Goal: Task Accomplishment & Management: Manage account settings

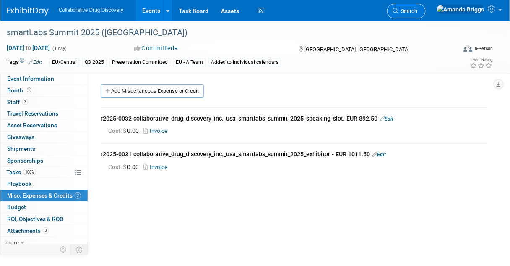
click at [418, 10] on span "Search" at bounding box center [408, 11] width 19 height 6
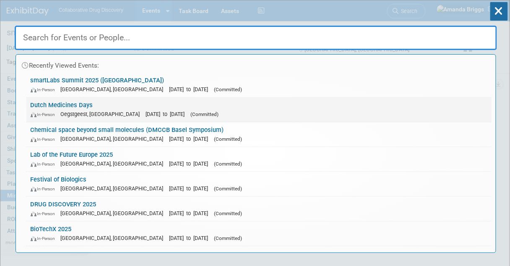
click at [66, 102] on link "Dutch Medicines Days In-Person Oegstgeest, Netherlands Oct 8, 2025 to Oct 9, 20…" at bounding box center [258, 109] width 465 height 24
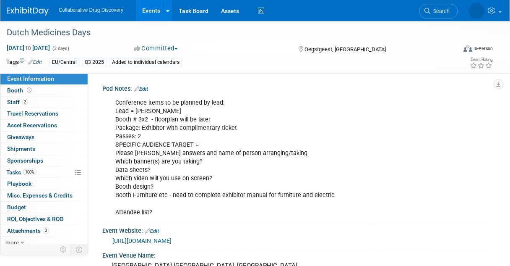
click at [39, 62] on link "Edit" at bounding box center [35, 62] width 14 height 6
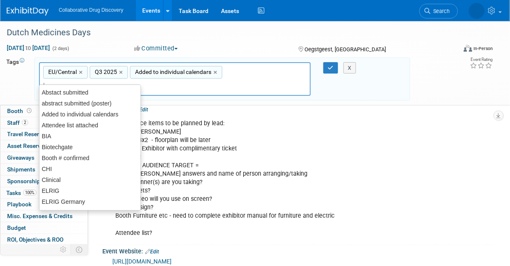
type input "in"
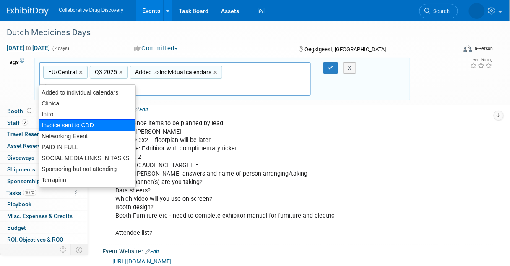
click at [68, 123] on div "Invoice sent to CDD" at bounding box center [87, 125] width 97 height 12
type input "EU/Central, Q3 2025, Added to individual calendars, Invoice sent to CDD"
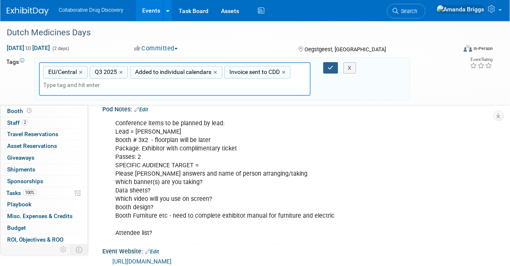
click at [327, 70] on button "button" at bounding box center [331, 68] width 15 height 12
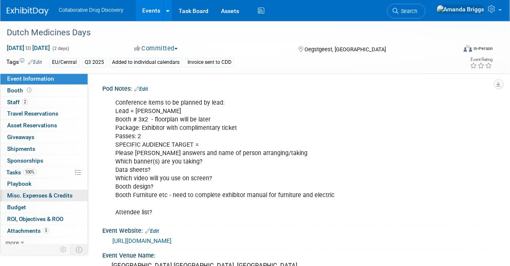
click at [29, 194] on span "Misc. Expenses & Credits 0" at bounding box center [39, 195] width 65 height 7
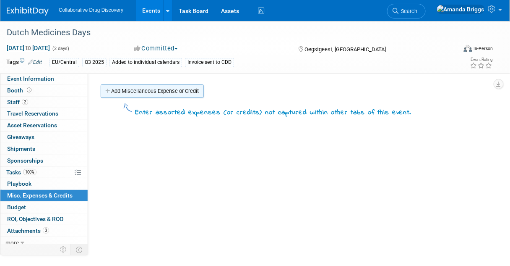
click at [138, 91] on link "Add Miscellaneous Expense or Credit" at bounding box center [152, 90] width 103 height 13
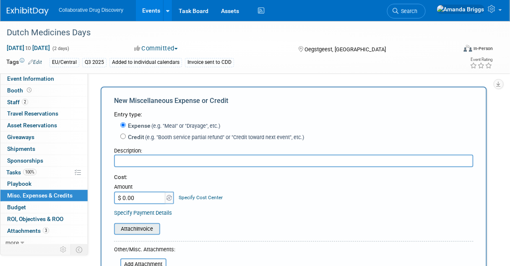
click at [143, 230] on input "file" at bounding box center [110, 229] width 100 height 10
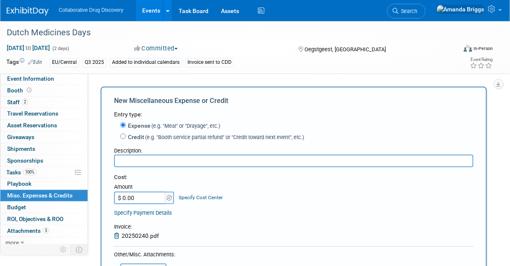
click at [143, 163] on input "text" at bounding box center [294, 160] width 360 height 13
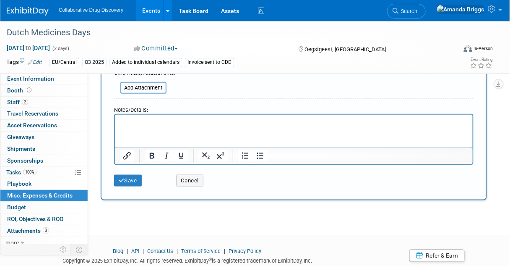
scroll to position [201, 0]
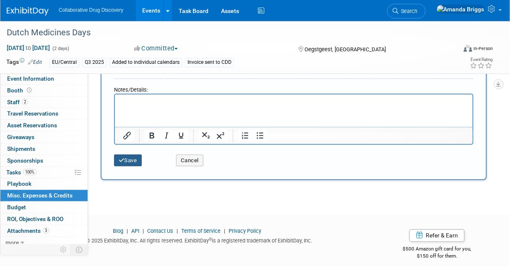
type input "Invoice EUR 2995.00 sent to CDD 08SEP2025"
click at [136, 162] on button "Save" at bounding box center [128, 160] width 28 height 12
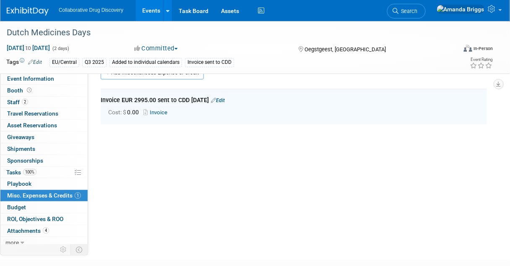
scroll to position [18, 0]
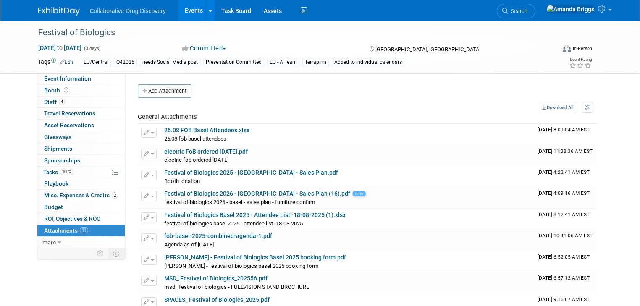
click at [188, 12] on link "Events" at bounding box center [193, 10] width 31 height 21
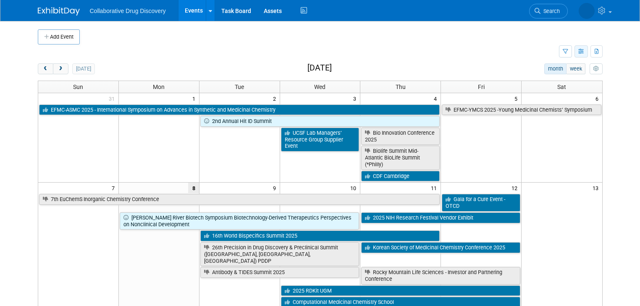
click at [584, 52] on icon "button" at bounding box center [581, 51] width 6 height 5
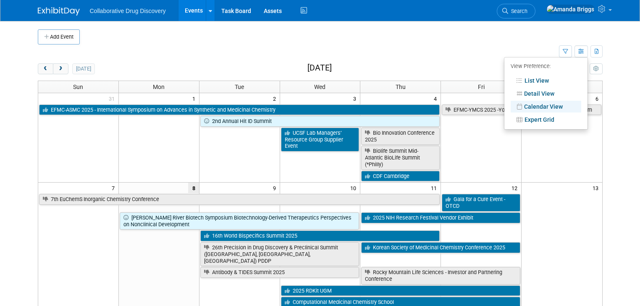
click at [548, 108] on link "Calendar View" at bounding box center [545, 107] width 71 height 12
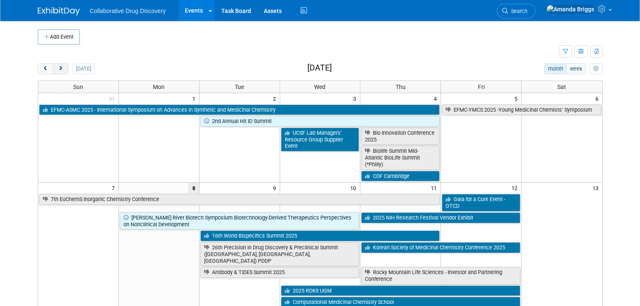
click at [56, 69] on button "next" at bounding box center [61, 68] width 16 height 11
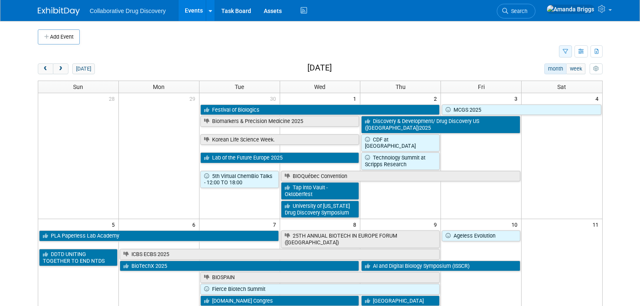
drag, startPoint x: 569, startPoint y: 50, endPoint x: 572, endPoint y: 63, distance: 12.9
click at [569, 51] on button "button" at bounding box center [565, 51] width 13 height 12
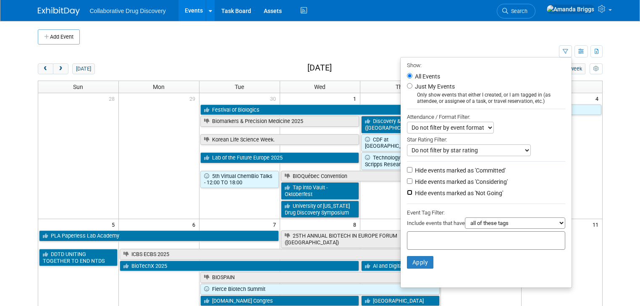
click at [412, 193] on input "Hide events marked as 'Not Going'" at bounding box center [409, 192] width 5 height 5
checkbox input "true"
click at [415, 235] on input "text" at bounding box center [443, 239] width 67 height 8
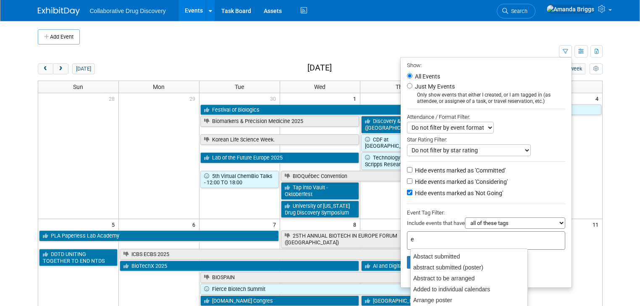
type input "eu"
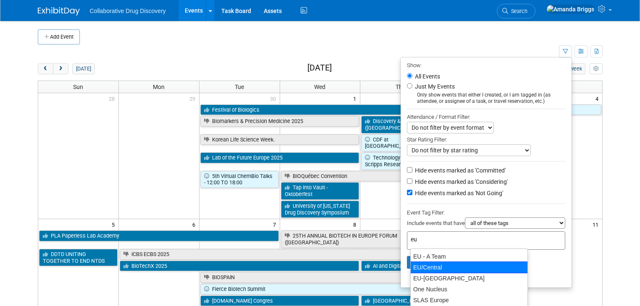
click at [430, 265] on div "EU/Central" at bounding box center [469, 267] width 118 height 12
type input "EU/Central"
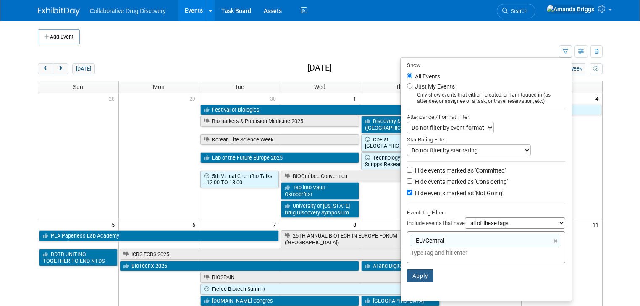
click at [425, 274] on button "Apply" at bounding box center [420, 275] width 27 height 13
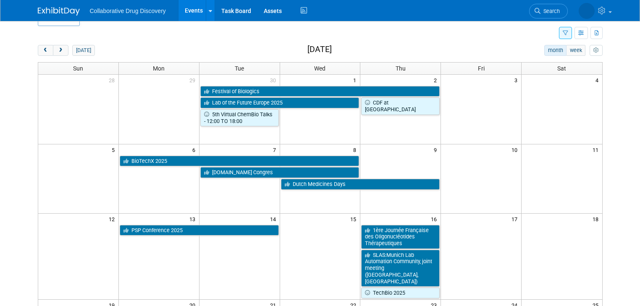
scroll to position [34, 0]
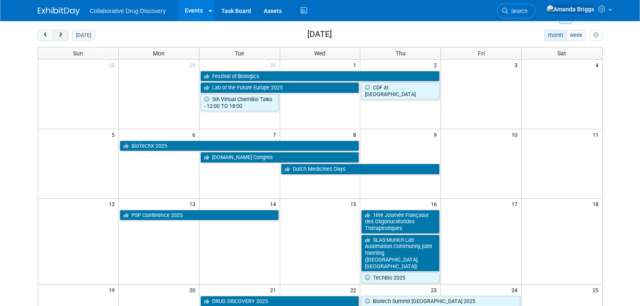
click at [57, 34] on span "next" at bounding box center [60, 35] width 6 height 5
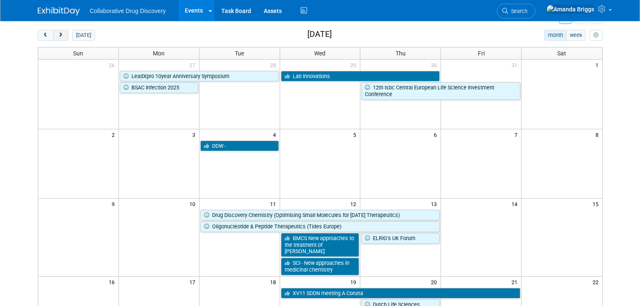
click at [57, 34] on span "next" at bounding box center [60, 35] width 6 height 5
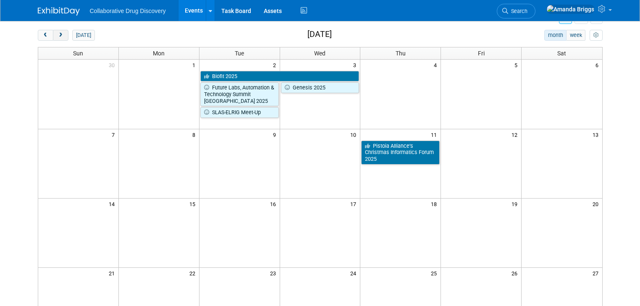
click at [57, 34] on span "next" at bounding box center [60, 35] width 6 height 5
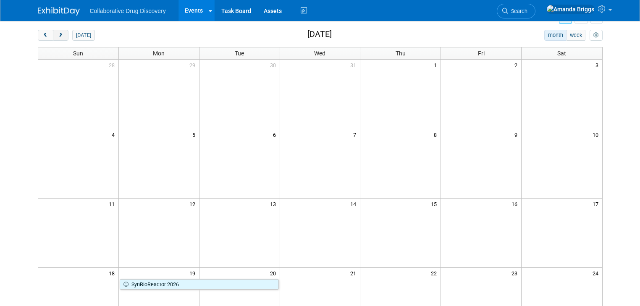
click at [57, 34] on span "next" at bounding box center [60, 35] width 6 height 5
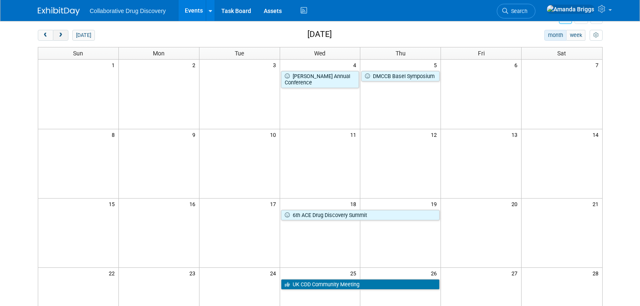
click at [57, 34] on span "next" at bounding box center [60, 35] width 6 height 5
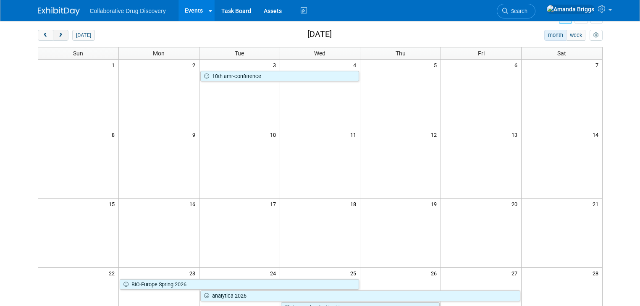
click at [57, 34] on span "next" at bounding box center [60, 35] width 6 height 5
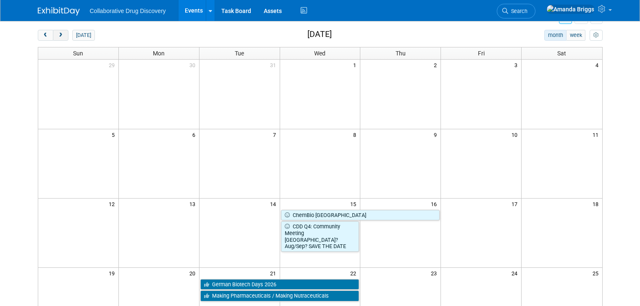
click at [57, 34] on span "next" at bounding box center [60, 35] width 6 height 5
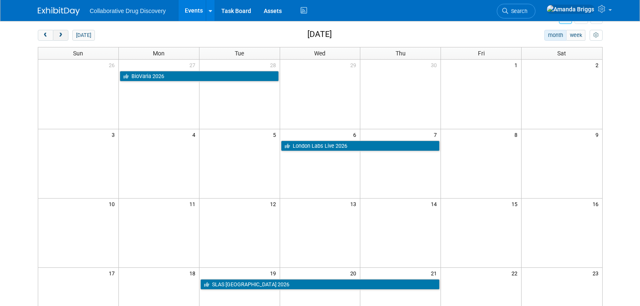
click at [57, 34] on span "next" at bounding box center [60, 35] width 6 height 5
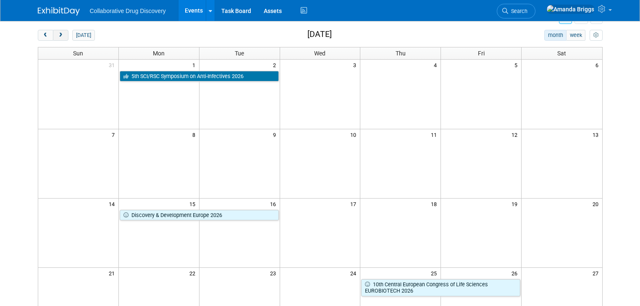
click at [57, 34] on span "next" at bounding box center [60, 35] width 6 height 5
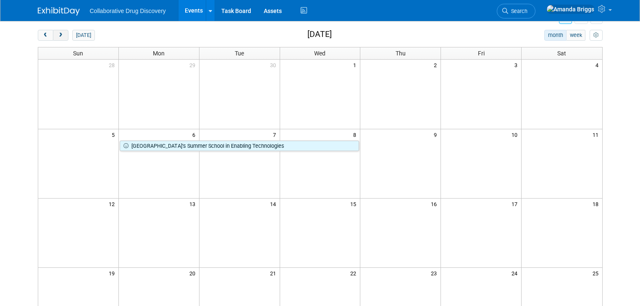
click at [57, 35] on span "next" at bounding box center [60, 35] width 6 height 5
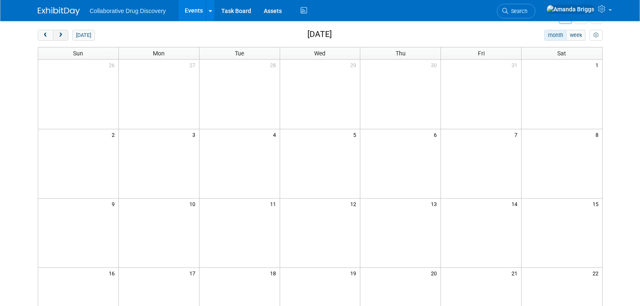
click at [57, 35] on span "next" at bounding box center [60, 35] width 6 height 5
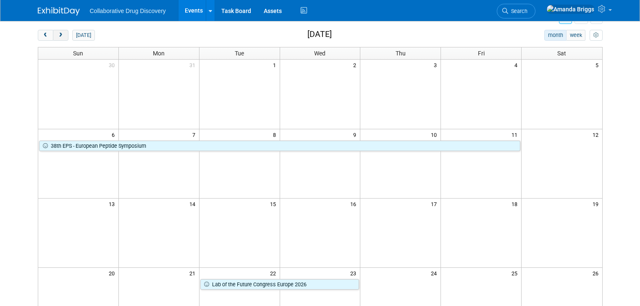
click at [57, 35] on span "next" at bounding box center [60, 35] width 6 height 5
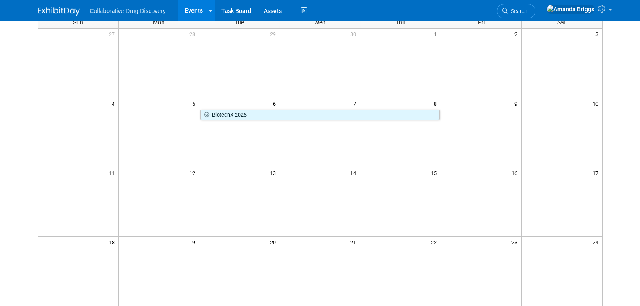
scroll to position [0, 0]
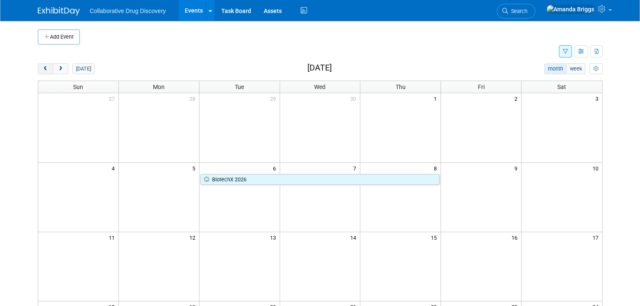
click at [38, 70] on button "prev" at bounding box center [46, 68] width 16 height 11
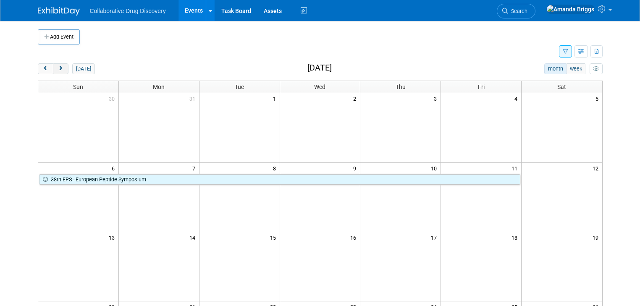
click at [53, 71] on button "next" at bounding box center [61, 68] width 16 height 11
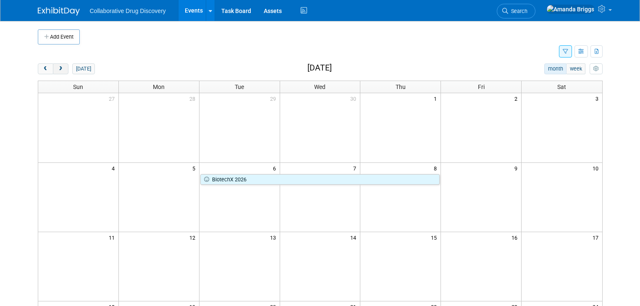
click at [53, 71] on button "next" at bounding box center [61, 68] width 16 height 11
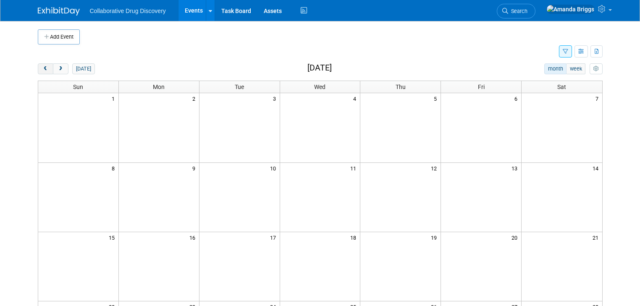
click at [42, 69] on button "prev" at bounding box center [46, 68] width 16 height 11
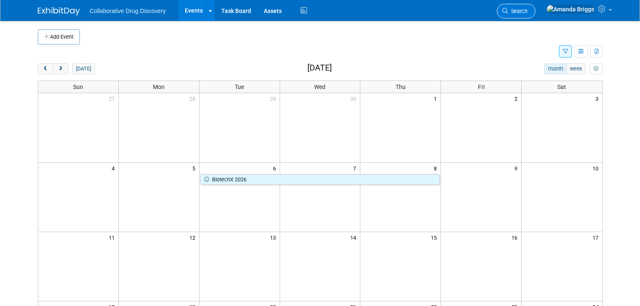
click at [527, 9] on span "Search" at bounding box center [517, 11] width 19 height 6
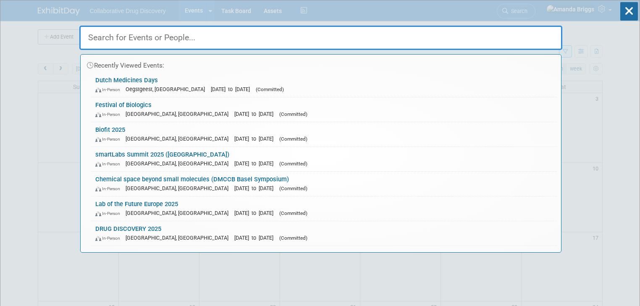
click at [312, 48] on input "text" at bounding box center [320, 38] width 483 height 24
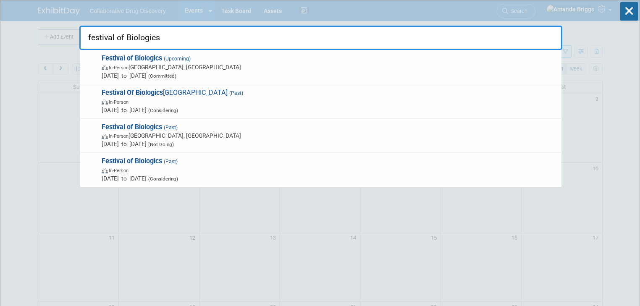
type input "festival of Biologics"
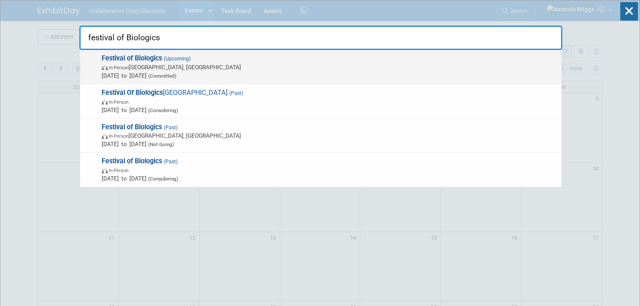
click at [148, 59] on strong "Festival of Biologics" at bounding box center [132, 58] width 60 height 8
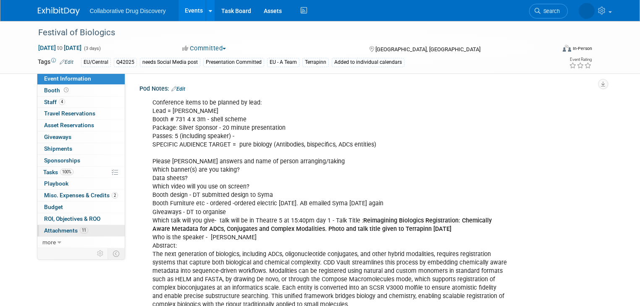
click at [66, 230] on span "Attachments 11" at bounding box center [66, 230] width 44 height 7
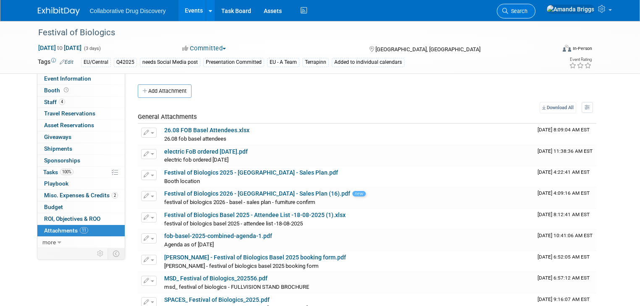
click at [535, 15] on link "Search" at bounding box center [515, 11] width 39 height 15
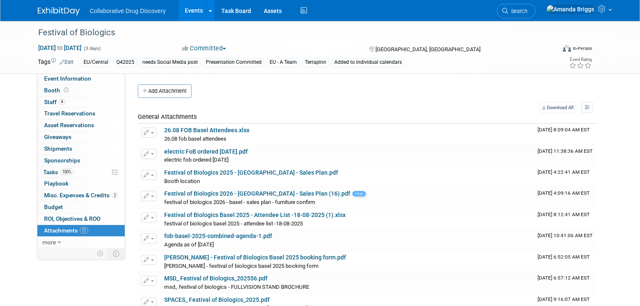
click at [183, 10] on link "Events" at bounding box center [193, 10] width 31 height 21
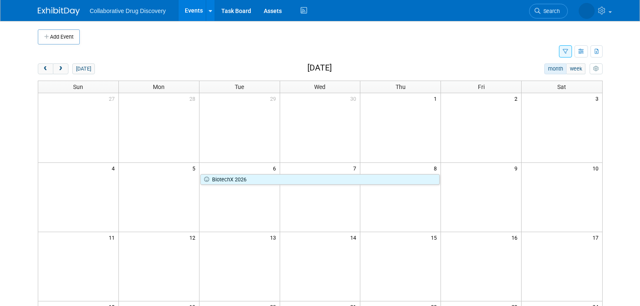
click at [568, 50] on icon "button" at bounding box center [564, 51] width 5 height 5
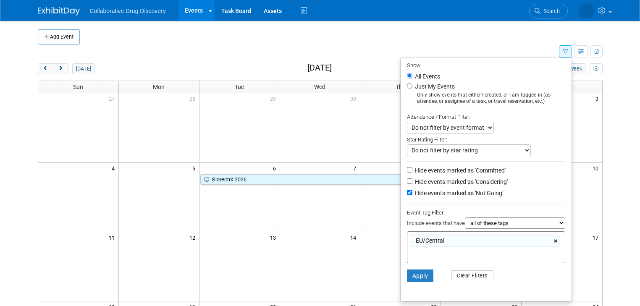
click at [559, 241] on link "×" at bounding box center [556, 241] width 5 height 10
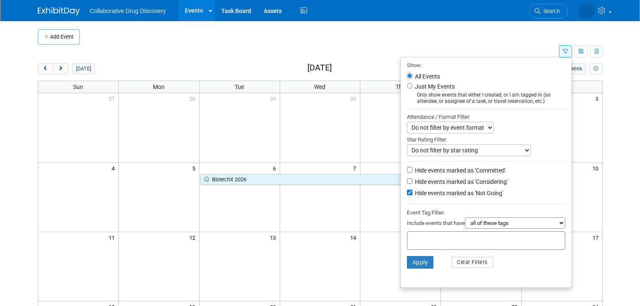
click at [517, 35] on td at bounding box center [327, 36] width 495 height 15
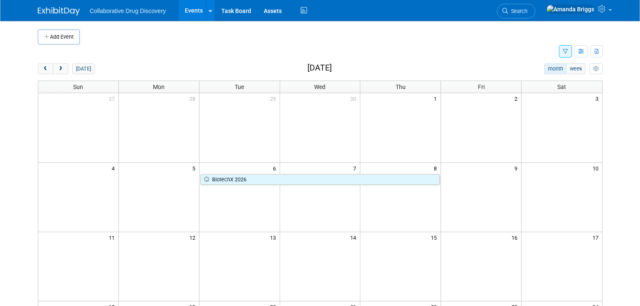
click at [569, 52] on button "button" at bounding box center [565, 51] width 13 height 12
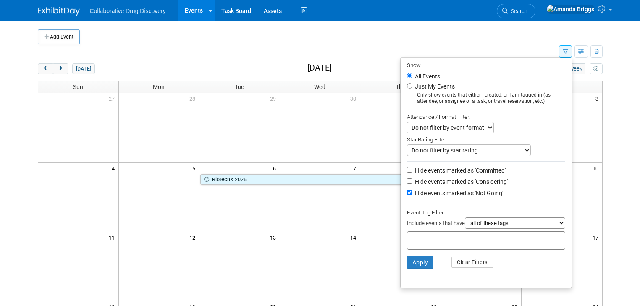
click at [549, 47] on td at bounding box center [298, 51] width 521 height 15
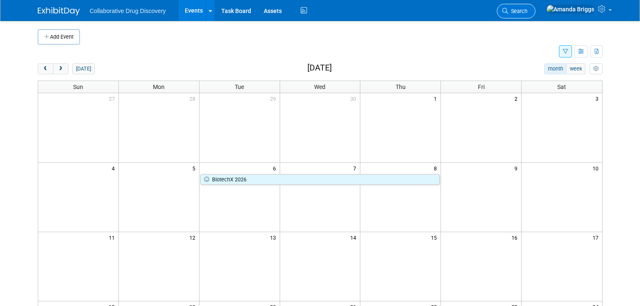
click at [527, 11] on span "Search" at bounding box center [517, 11] width 19 height 6
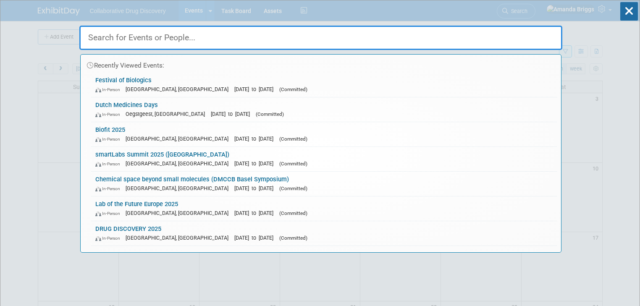
click at [183, 38] on input "text" at bounding box center [320, 38] width 483 height 24
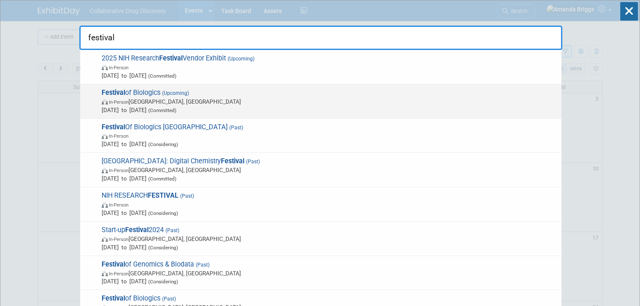
type input "festival"
click at [140, 91] on span "Festival of Biologics (Upcoming) In-Person [GEOGRAPHIC_DATA], [GEOGRAPHIC_DATA]…" at bounding box center [328, 102] width 458 height 26
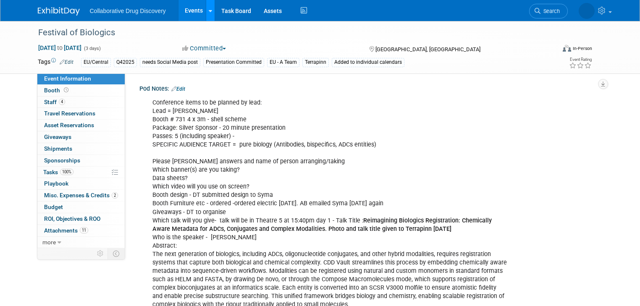
click at [206, 10] on link at bounding box center [210, 10] width 9 height 21
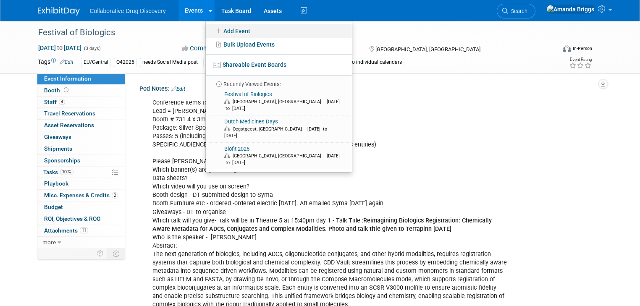
click at [227, 31] on link "Add Event" at bounding box center [279, 30] width 146 height 13
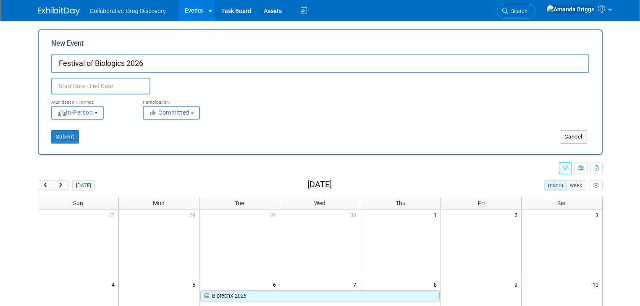
type input "Festival of Biologics 2026"
click at [104, 84] on input "text" at bounding box center [100, 86] width 99 height 17
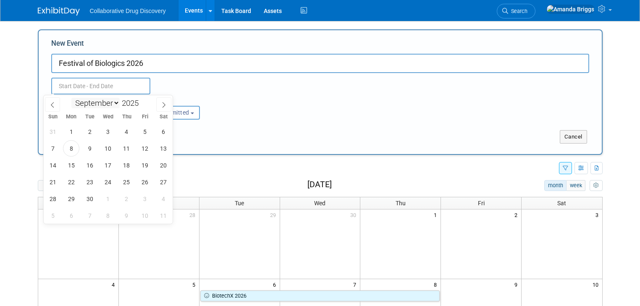
click at [116, 102] on select "January February March April May June July August September October November De…" at bounding box center [95, 103] width 48 height 10
select select "9"
click at [71, 98] on select "January February March April May June July August September October November De…" at bounding box center [95, 103] width 48 height 10
click at [138, 104] on input "2025" at bounding box center [132, 103] width 25 height 10
click at [141, 101] on span at bounding box center [142, 100] width 6 height 5
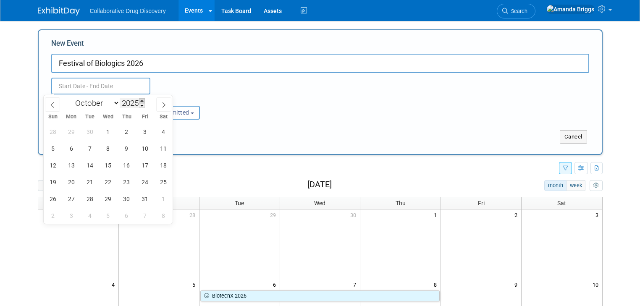
type input "2026"
click at [90, 166] on span "13" at bounding box center [89, 165] width 16 height 16
click at [141, 163] on span "16" at bounding box center [145, 165] width 16 height 16
type input "Oct 13, 2026 to Oct 16, 2026"
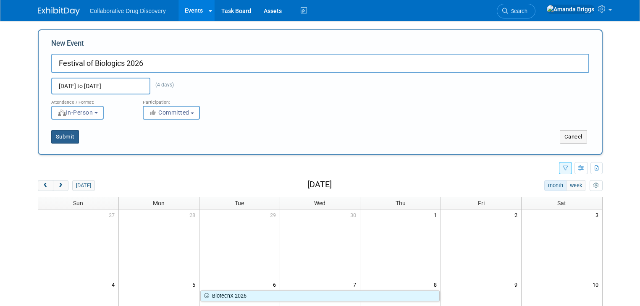
click at [59, 136] on button "Submit" at bounding box center [65, 136] width 28 height 13
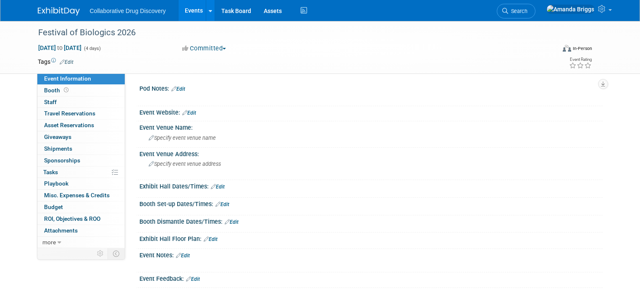
click at [65, 60] on link "Edit" at bounding box center [67, 62] width 14 height 6
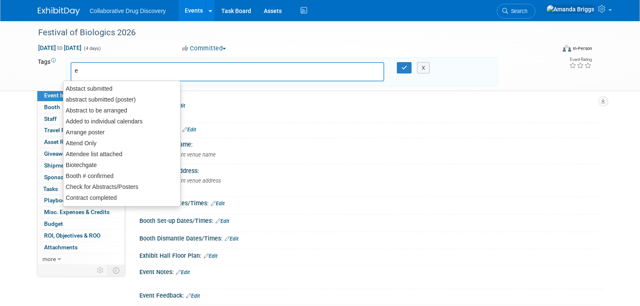
type input "eu"
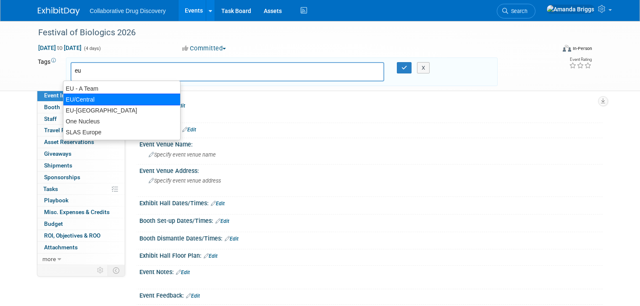
click at [79, 96] on div "EU/Central" at bounding box center [122, 100] width 118 height 12
type input "EU/Central"
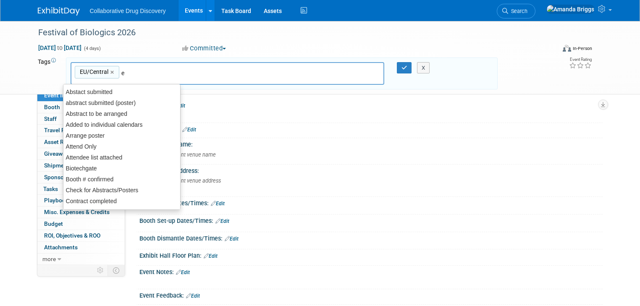
type input "eu"
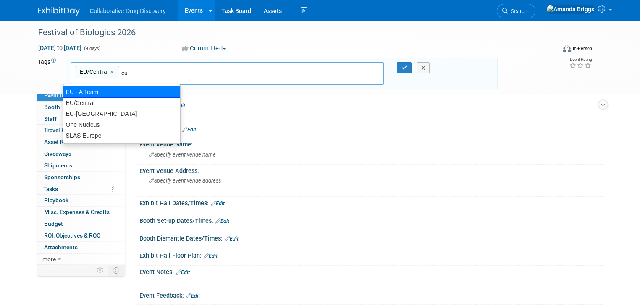
click at [87, 96] on div "EU - A Team" at bounding box center [122, 92] width 118 height 12
type input "EU/Central, EU - A Team"
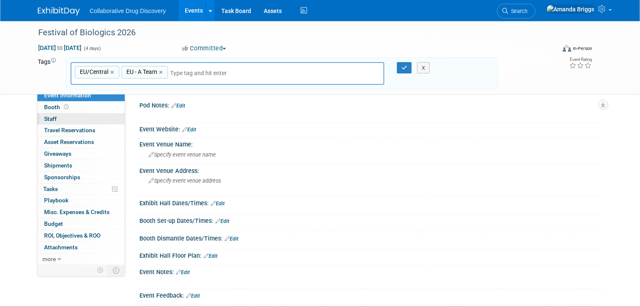
click at [44, 118] on span "Staff 0" at bounding box center [50, 118] width 13 height 7
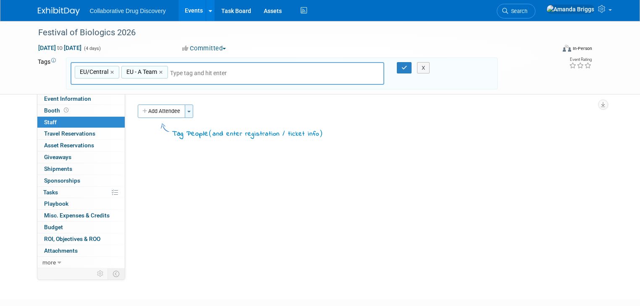
click at [187, 111] on span "button" at bounding box center [188, 112] width 3 height 2
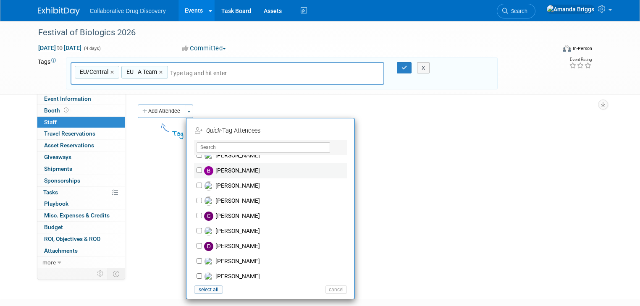
scroll to position [101, 0]
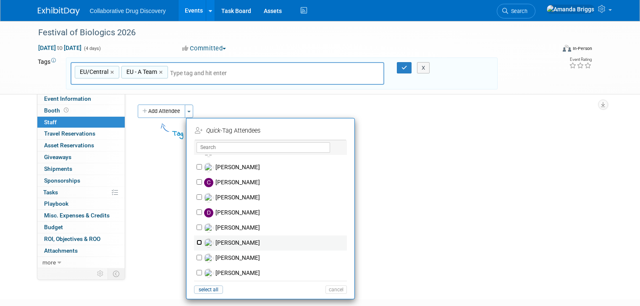
click at [196, 242] on input "[PERSON_NAME]" at bounding box center [198, 242] width 5 height 5
checkbox input "true"
click at [325, 133] on button "Apply" at bounding box center [333, 131] width 26 height 12
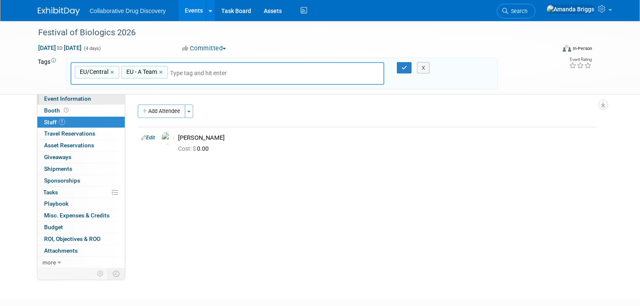
click at [49, 99] on span "Event Information" at bounding box center [67, 98] width 47 height 7
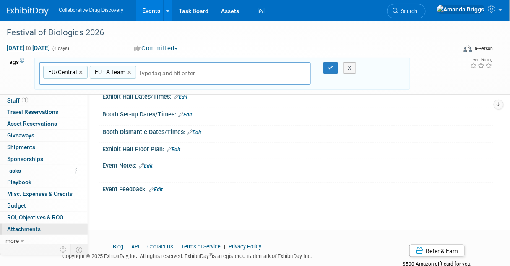
scroll to position [131, 0]
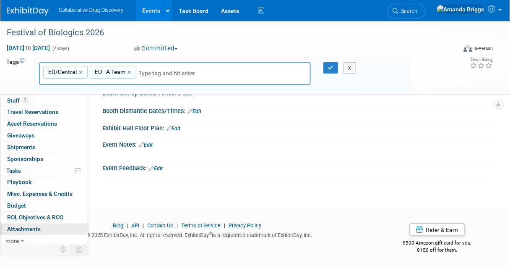
click at [27, 228] on span "Attachments 0" at bounding box center [24, 228] width 34 height 7
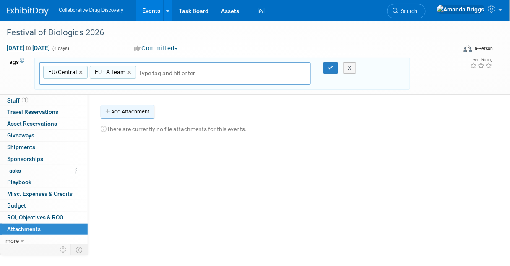
click at [133, 115] on button "Add Attachment" at bounding box center [128, 111] width 54 height 13
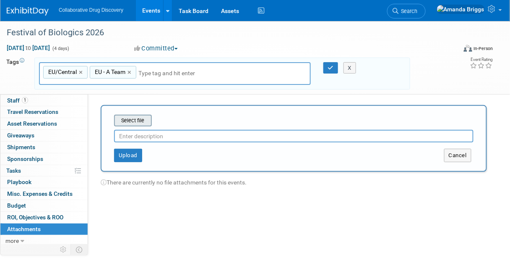
click at [133, 117] on input "file" at bounding box center [101, 120] width 100 height 10
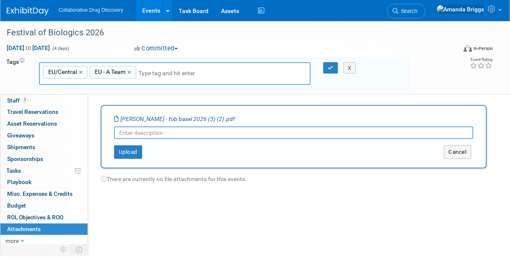
click at [165, 131] on input "text" at bounding box center [294, 132] width 360 height 13
type input "contract signed by Janice on 04SEP2025"
click at [130, 151] on button "Upload" at bounding box center [128, 151] width 28 height 13
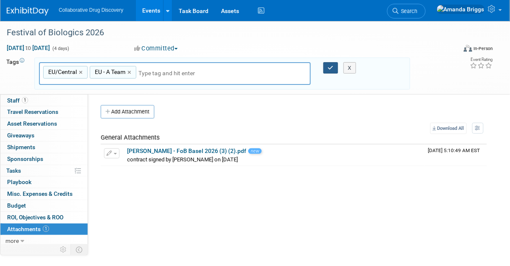
click at [328, 68] on icon "button" at bounding box center [331, 67] width 6 height 5
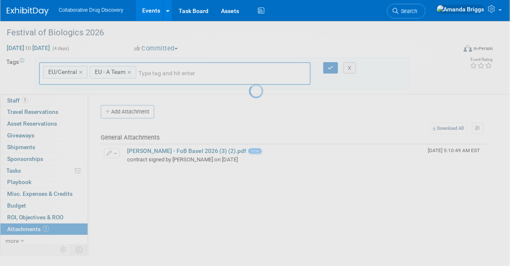
scroll to position [2, 0]
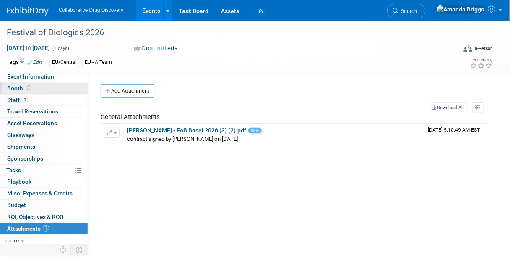
drag, startPoint x: 38, startPoint y: 78, endPoint x: 46, endPoint y: 83, distance: 9.8
click at [38, 78] on span "Event Information" at bounding box center [30, 76] width 47 height 7
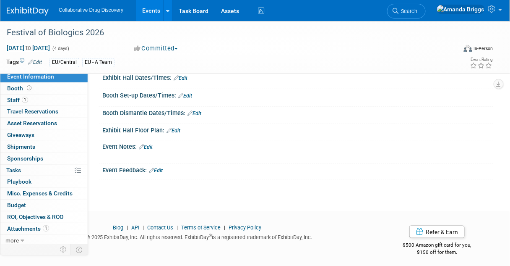
scroll to position [111, 0]
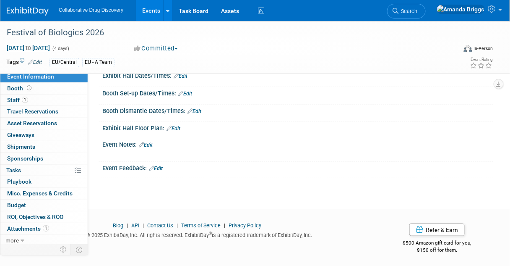
click at [151, 144] on link "Edit" at bounding box center [146, 145] width 14 height 6
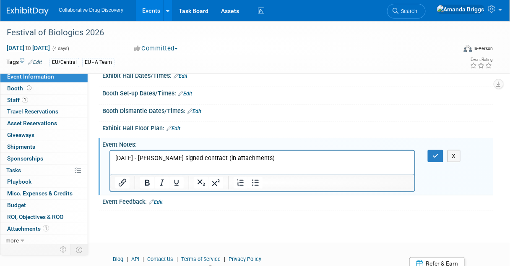
scroll to position [0, 0]
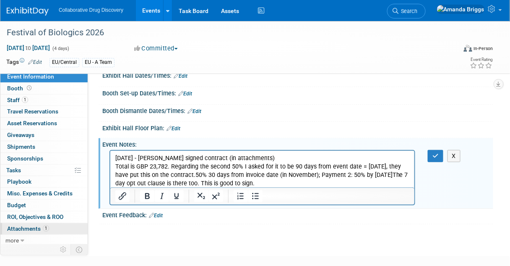
click at [24, 226] on span "Attachments 1" at bounding box center [28, 228] width 42 height 7
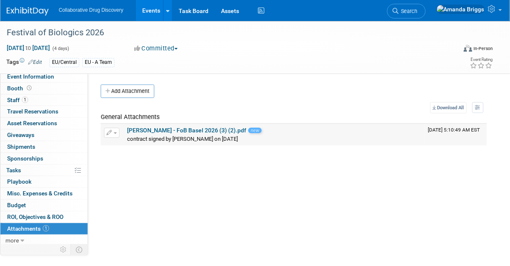
click at [157, 129] on link "[PERSON_NAME] - FoB Basel 2026 (3) (2).pdf" at bounding box center [186, 130] width 119 height 7
click at [37, 78] on span "Event Information" at bounding box center [30, 76] width 47 height 7
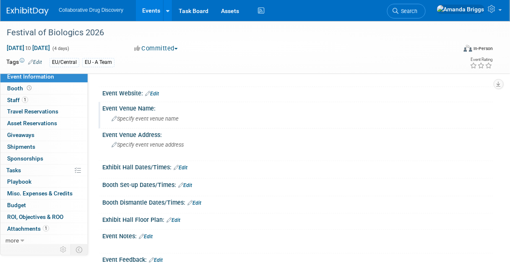
scroll to position [101, 0]
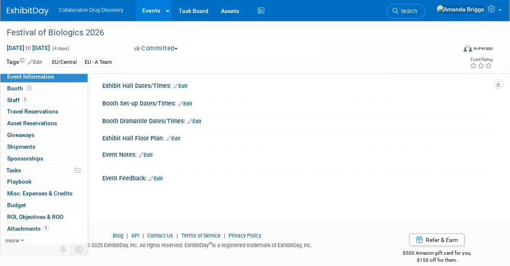
click at [151, 153] on link "Edit" at bounding box center [146, 155] width 14 height 6
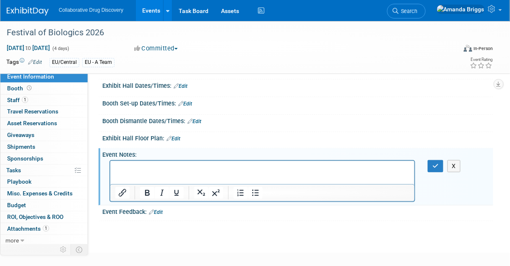
scroll to position [0, 0]
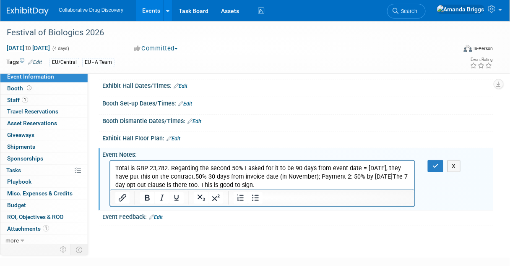
click at [115, 167] on body "Total is GBP 23,782. Regarding the second 50% I asked for it to be 90 days from…" at bounding box center [262, 176] width 295 height 25
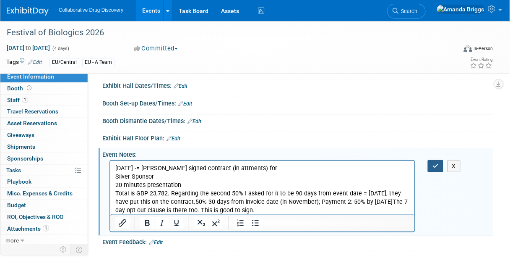
click at [436, 165] on icon "button" at bounding box center [436, 166] width 6 height 6
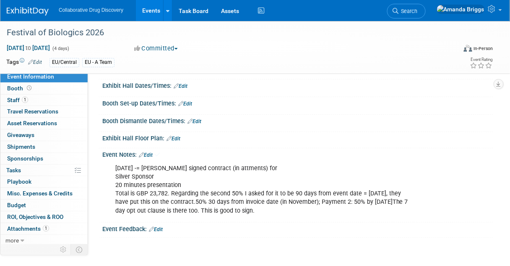
click at [147, 152] on link "Edit" at bounding box center [146, 155] width 14 height 6
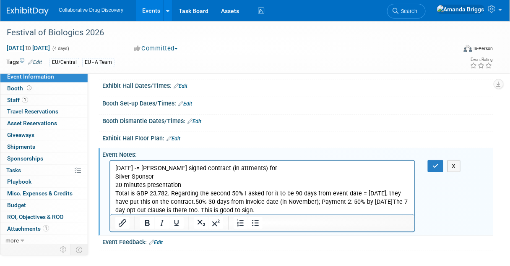
click at [156, 168] on p "04SEP2025 -= janice signed contract (in attments) for Silver Sponsor 20 minutes…" at bounding box center [262, 189] width 295 height 50
click at [234, 168] on p "04SEP2025 -= Janice signed contract (in attments) for Silver Sponsor 20 minutes…" at bounding box center [262, 189] width 295 height 50
click at [436, 166] on icon "button" at bounding box center [436, 166] width 6 height 6
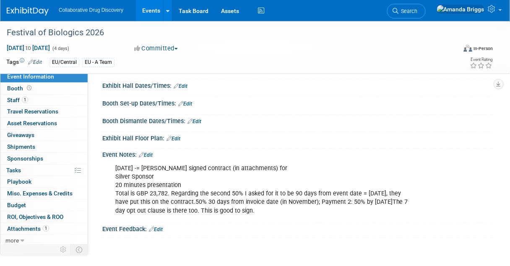
click at [16, 74] on span "Event Information" at bounding box center [30, 76] width 47 height 7
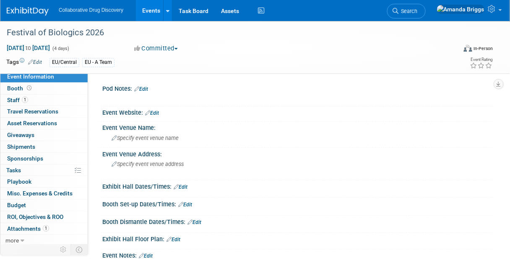
click at [143, 89] on link "Edit" at bounding box center [141, 89] width 14 height 6
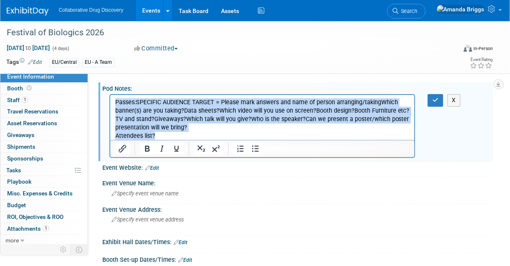
drag, startPoint x: 159, startPoint y: 135, endPoint x: 112, endPoint y: 104, distance: 56.7
click at [112, 104] on html "Passes:SPECIFIC AUDIENCE TARGET = Please mark answers and name of person arrang…" at bounding box center [262, 117] width 304 height 45
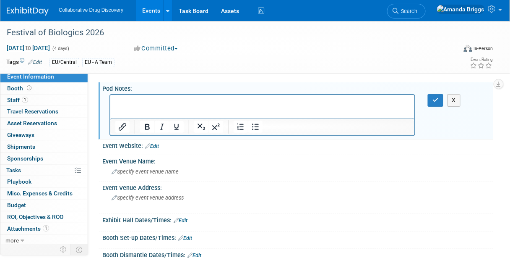
click at [125, 104] on p "Rich Text Area. Press ALT-0 for help." at bounding box center [262, 102] width 295 height 8
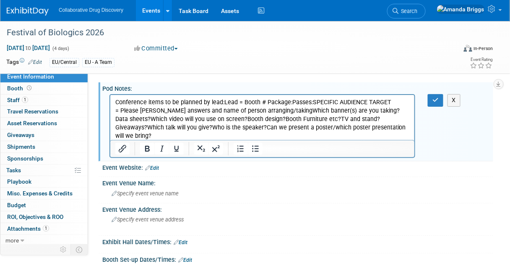
click at [154, 135] on p "Conference items to be planned by lead:Lead = Booth # Package:Passes:SPECIFIC A…" at bounding box center [262, 123] width 295 height 50
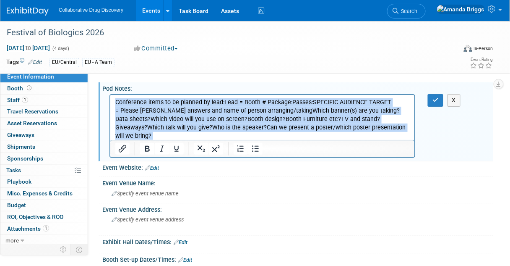
drag, startPoint x: 154, startPoint y: 135, endPoint x: 114, endPoint y: 102, distance: 51.9
click at [114, 102] on html "Conference items to be planned by lead:Lead = Booth # Package:Passes:SPECIFIC A…" at bounding box center [262, 122] width 304 height 54
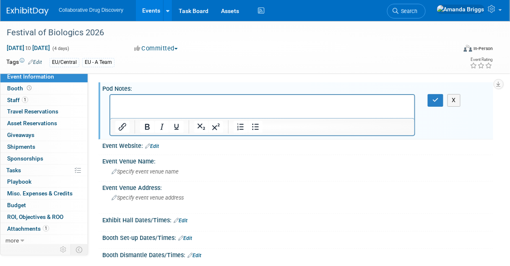
click at [131, 104] on p "Rich Text Area. Press ALT-0 for help." at bounding box center [262, 102] width 295 height 8
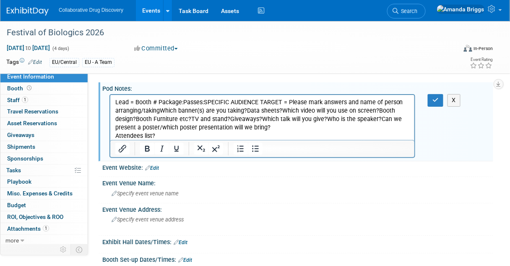
click at [164, 130] on p "Lead = Booth # Package:Passes:SPECIFIC AUDIENCE TARGET = Please mark answers an…" at bounding box center [262, 119] width 295 height 42
click at [160, 135] on p "Lead = Booth # Package:Passes:SPECIFIC AUDIENCE TARGET = Please mark answers an…" at bounding box center [262, 119] width 295 height 42
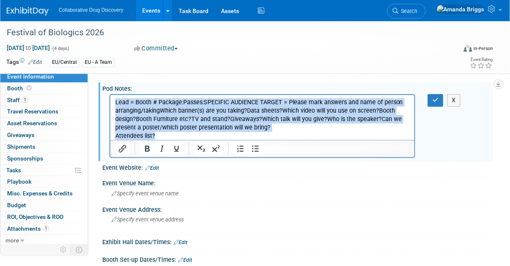
drag, startPoint x: 160, startPoint y: 135, endPoint x: 118, endPoint y: 99, distance: 55.3
click at [118, 99] on p "Lead = Booth # Package:Passes:SPECIFIC AUDIENCE TARGET = Please mark answers an…" at bounding box center [262, 119] width 295 height 42
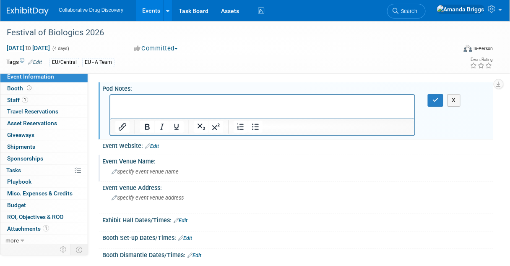
click at [217, 175] on div "Specify event venue name" at bounding box center [298, 171] width 379 height 13
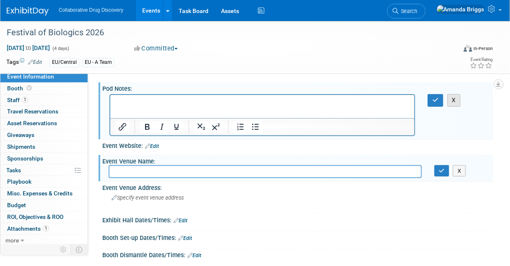
click at [452, 96] on button "X" at bounding box center [454, 100] width 13 height 12
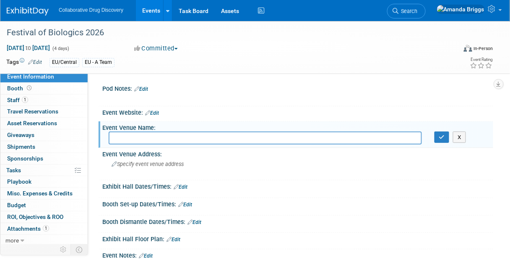
click at [315, 193] on div at bounding box center [298, 193] width 379 height 2
click at [142, 89] on link "Edit" at bounding box center [141, 89] width 14 height 6
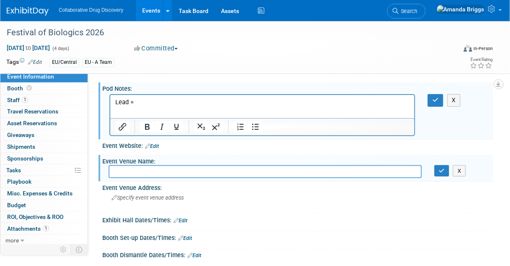
click at [134, 102] on p "Lead =" at bounding box center [262, 102] width 295 height 8
drag, startPoint x: 135, startPoint y: 102, endPoint x: 115, endPoint y: 102, distance: 20.6
click at [115, 102] on body "Lead =" at bounding box center [262, 102] width 295 height 8
drag, startPoint x: 114, startPoint y: 102, endPoint x: 229, endPoint y: 107, distance: 115.1
click at [229, 107] on html "Lead =" at bounding box center [262, 101] width 304 height 12
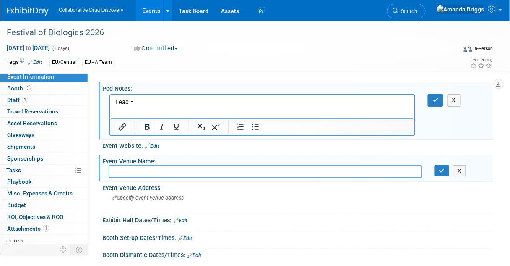
drag, startPoint x: 135, startPoint y: 103, endPoint x: 113, endPoint y: 102, distance: 21.8
click at [113, 102] on html "Lead =" at bounding box center [262, 101] width 304 height 12
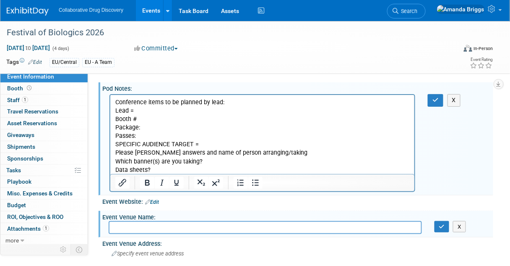
click at [161, 170] on p "Conference items to be planned by lead: Lead = Booth # Package: Passes: SPECIFI…" at bounding box center [262, 136] width 295 height 76
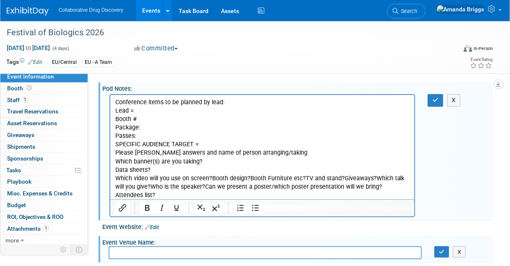
click at [212, 177] on p "Which video will you use on screen?Booth design?Booth Furniture etc?TV and stan…" at bounding box center [262, 186] width 295 height 25
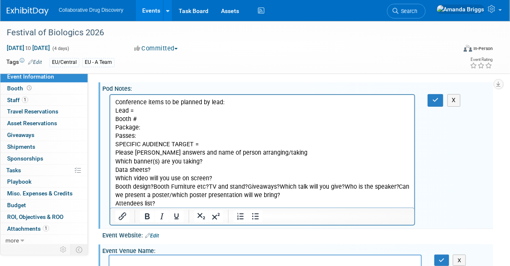
click at [154, 185] on p "Booth design?Booth Furniture etc?TV and stand?Giveaways?Which talk will you giv…" at bounding box center [262, 195] width 295 height 25
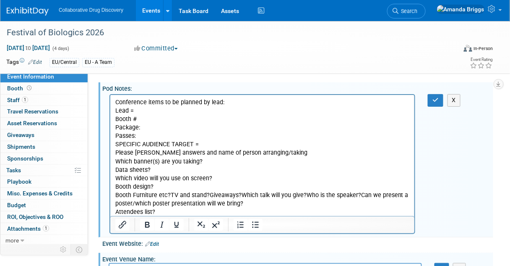
click at [168, 194] on p "Booth Furniture etc?TV and stand?Giveaways?Which talk will you give?Who is the …" at bounding box center [262, 203] width 295 height 25
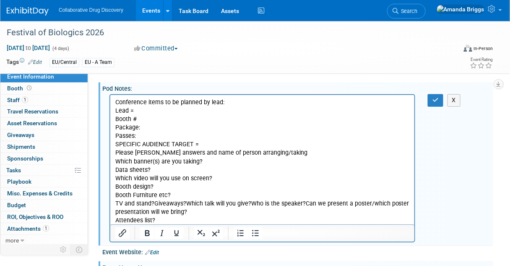
click at [185, 202] on p "TV and stand?Giveaways?Which talk will you give?Who is the speaker?Can we prese…" at bounding box center [262, 211] width 295 height 25
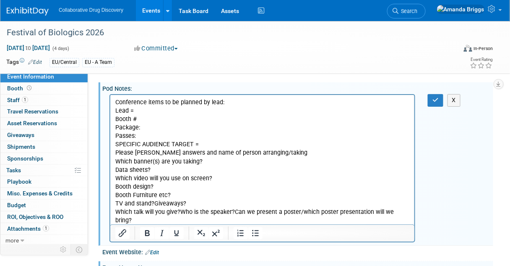
click at [180, 213] on p "Which talk will you give?Who is the speaker?Can we present a poster/which poste…" at bounding box center [262, 220] width 295 height 25
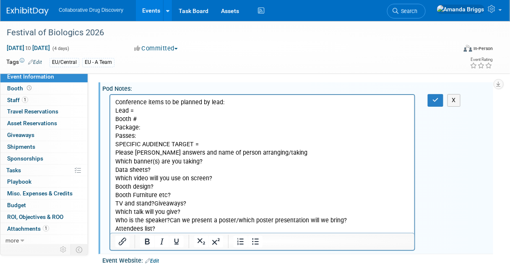
scroll to position [0, 0]
click at [168, 219] on p "Who is the speaker?Can we present a poster/which poster presentation will we br…" at bounding box center [262, 224] width 295 height 17
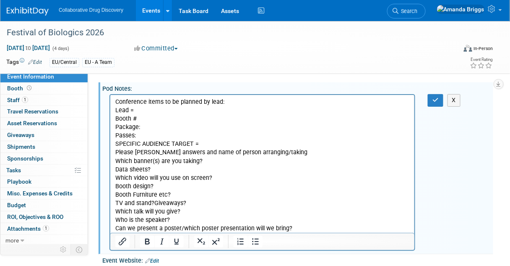
scroll to position [0, 0]
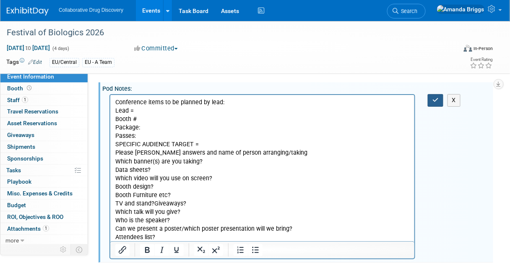
click at [433, 101] on icon "button" at bounding box center [436, 100] width 6 height 6
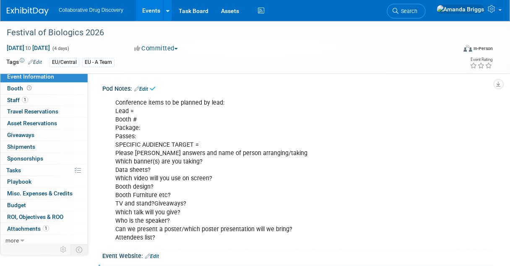
click at [147, 88] on link "Edit" at bounding box center [141, 89] width 14 height 6
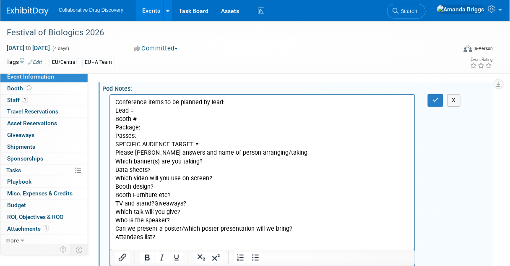
click at [142, 107] on p "Conference items to be planned by lead: Lead = Booth # Package: Passes: SPECIFI…" at bounding box center [262, 169] width 295 height 143
click at [438, 100] on icon "button" at bounding box center [436, 100] width 6 height 6
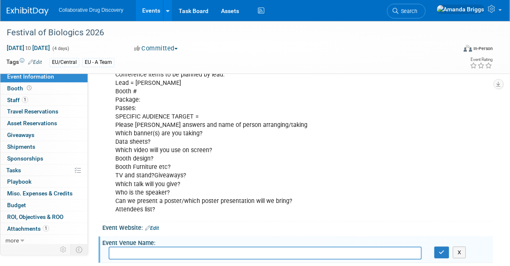
scroll to position [101, 0]
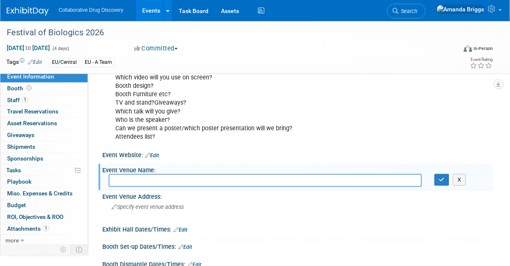
click at [162, 180] on input "text" at bounding box center [265, 180] width 313 height 13
click at [157, 204] on span "Specify event venue address" at bounding box center [148, 207] width 72 height 6
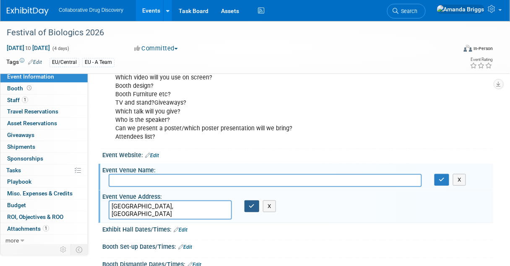
type textarea "[GEOGRAPHIC_DATA], [GEOGRAPHIC_DATA]"
click at [247, 205] on button "button" at bounding box center [252, 206] width 15 height 12
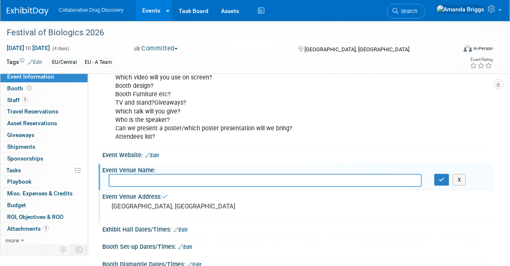
click at [169, 182] on input "text" at bounding box center [265, 180] width 313 height 13
type input "Messe Basel."
click at [441, 182] on icon "button" at bounding box center [442, 179] width 6 height 5
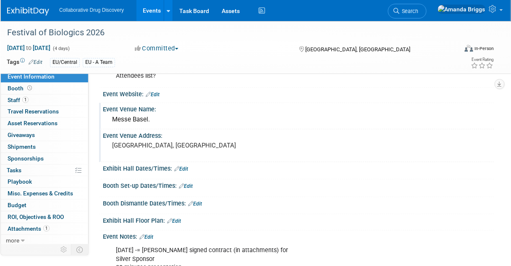
scroll to position [235, 0]
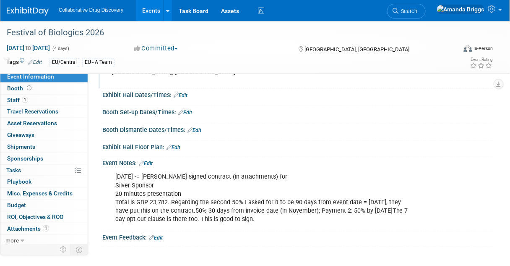
click at [178, 146] on link "Edit" at bounding box center [174, 147] width 14 height 6
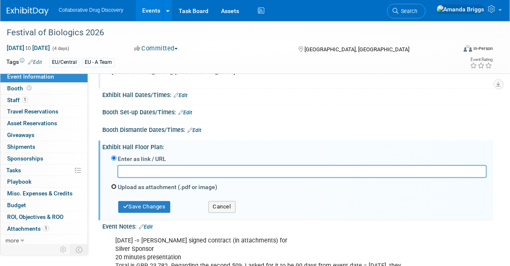
click at [113, 184] on input "Upload as attachment (.pdf or image)" at bounding box center [113, 186] width 5 height 5
radio input "true"
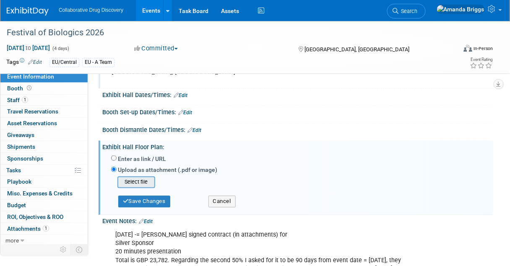
click at [133, 182] on input "file" at bounding box center [105, 182] width 100 height 10
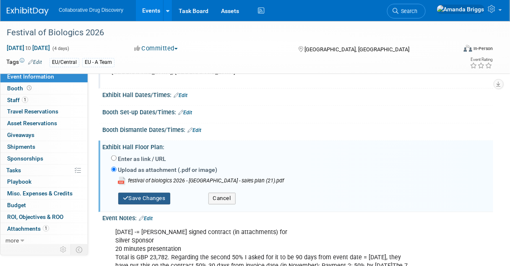
click at [146, 201] on button "Save Changes" at bounding box center [144, 199] width 52 height 12
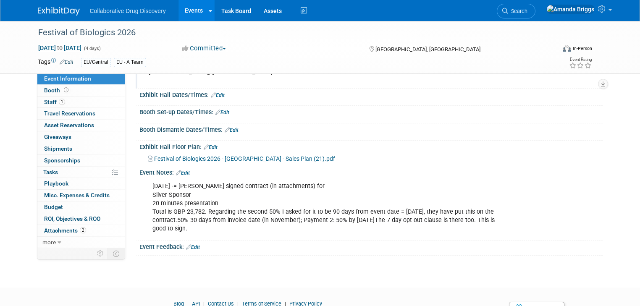
scroll to position [0, 0]
click at [527, 11] on span "Search" at bounding box center [517, 11] width 19 height 6
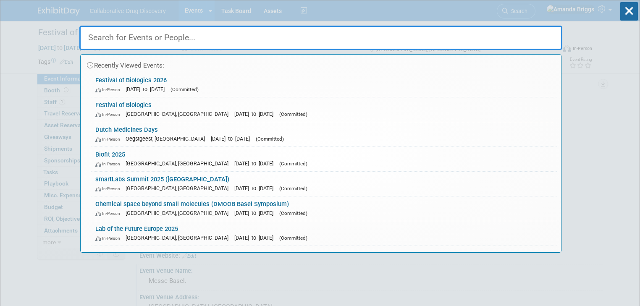
click at [234, 40] on input "text" at bounding box center [320, 38] width 483 height 24
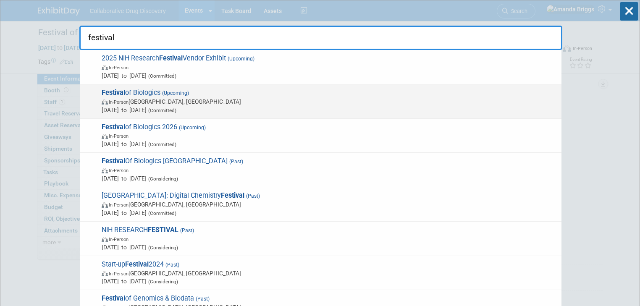
type input "festival"
click at [126, 92] on span "Festival of Biologics (Upcoming) In-Person Basel, Switzerland Sep 30, 2025 to O…" at bounding box center [328, 102] width 458 height 26
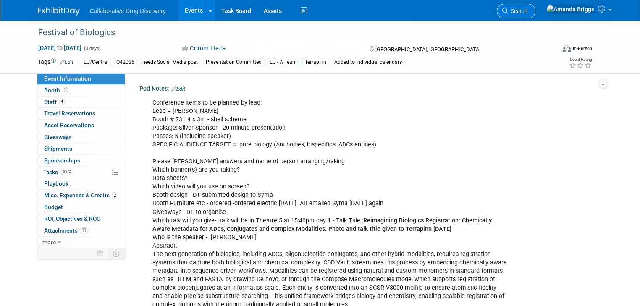
click at [527, 12] on span "Search" at bounding box center [517, 11] width 19 height 6
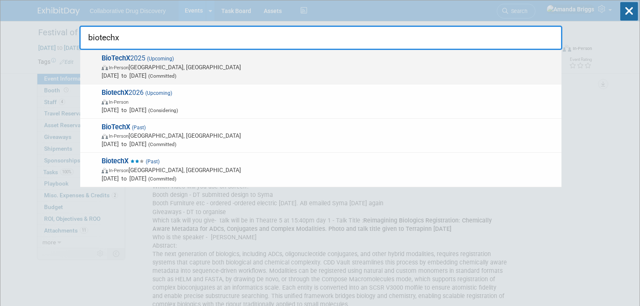
type input "biotechx"
drag, startPoint x: 131, startPoint y: 60, endPoint x: 120, endPoint y: 58, distance: 11.0
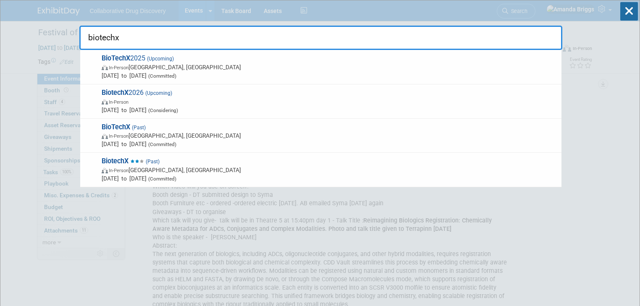
click at [117, 58] on strong "BioTechX" at bounding box center [116, 58] width 29 height 8
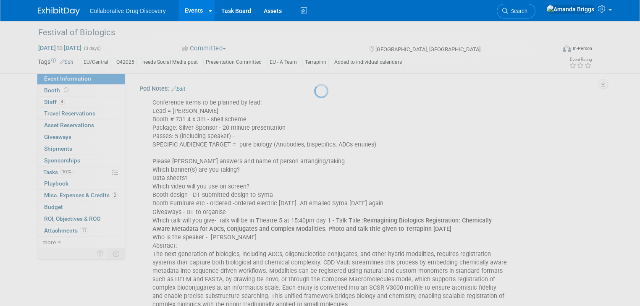
click at [314, 58] on div at bounding box center [320, 153] width 12 height 306
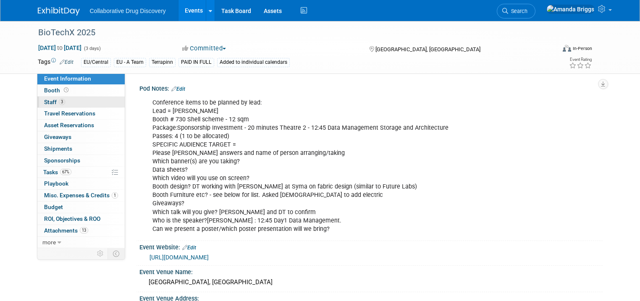
click at [48, 102] on span "Staff 3" at bounding box center [54, 102] width 21 height 7
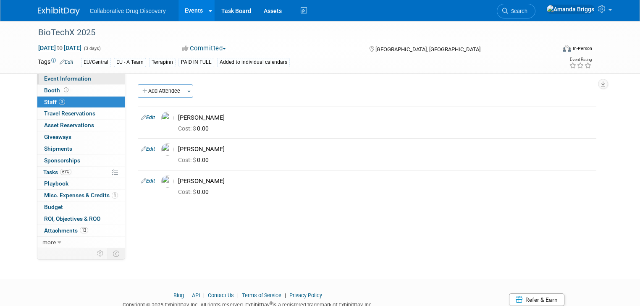
click at [75, 80] on span "Event Information" at bounding box center [67, 78] width 47 height 7
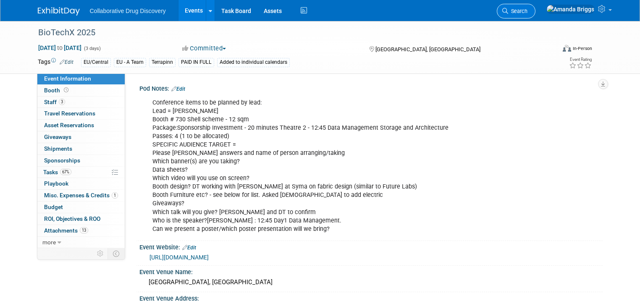
click at [527, 12] on span "Search" at bounding box center [517, 11] width 19 height 6
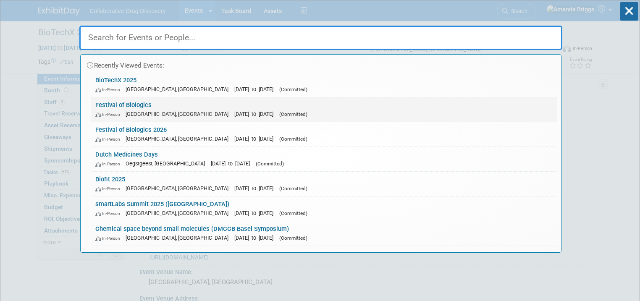
click at [116, 105] on link "Festival of Biologics In-Person Basel, Switzerland Sep 30, 2025 to Oct 2, 2025 …" at bounding box center [323, 109] width 465 height 24
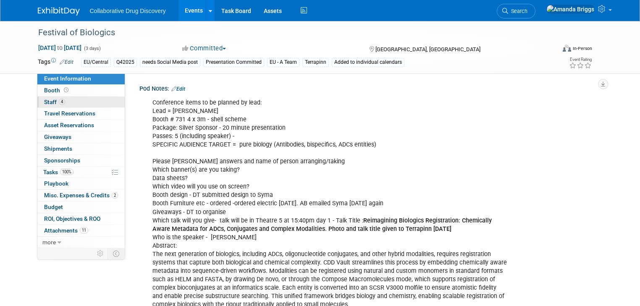
click at [44, 104] on span "Staff 4" at bounding box center [54, 102] width 21 height 7
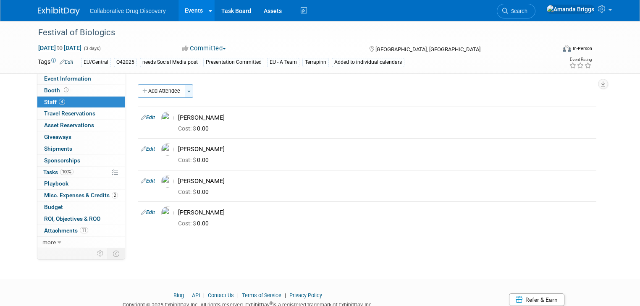
click at [187, 91] on span "button" at bounding box center [188, 92] width 3 height 2
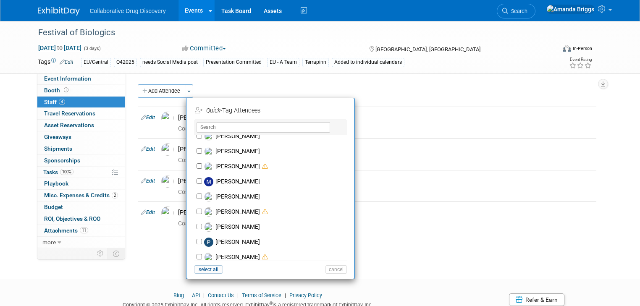
scroll to position [537, 0]
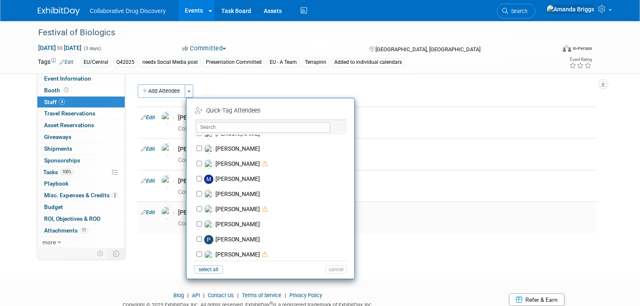
click at [383, 219] on div "Cost: $ 0.00" at bounding box center [385, 223] width 427 height 12
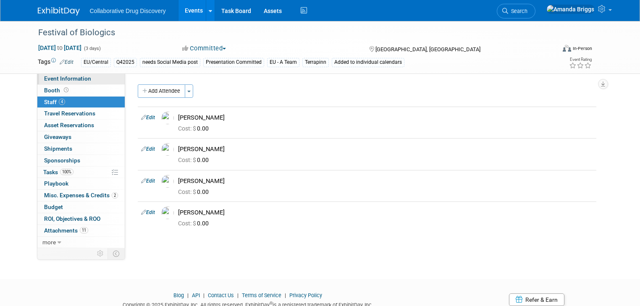
click at [72, 81] on span "Event Information" at bounding box center [67, 78] width 47 height 7
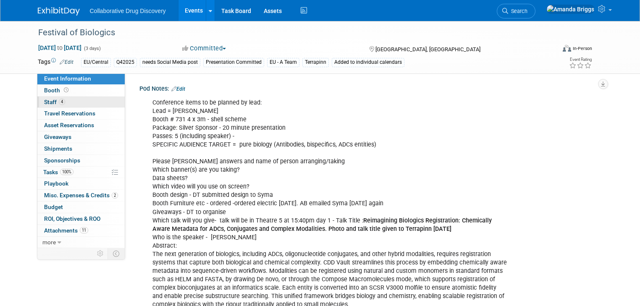
click at [45, 100] on span "Staff 4" at bounding box center [54, 102] width 21 height 7
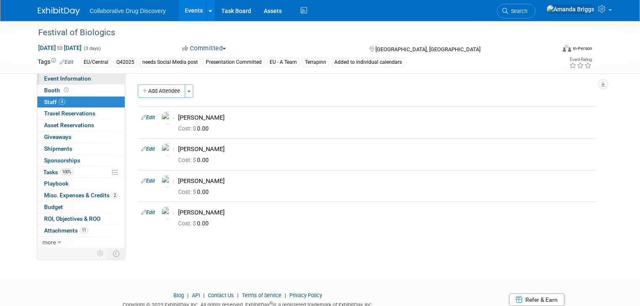
click at [62, 78] on span "Event Information" at bounding box center [67, 78] width 47 height 7
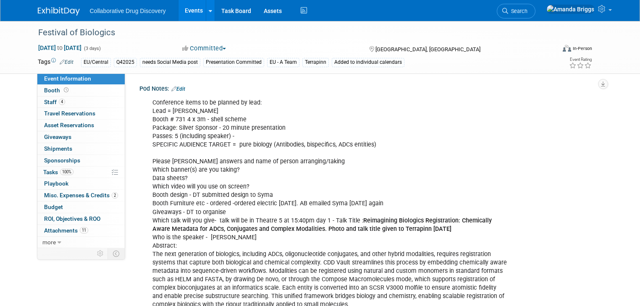
click at [176, 87] on link "Edit" at bounding box center [178, 89] width 14 height 6
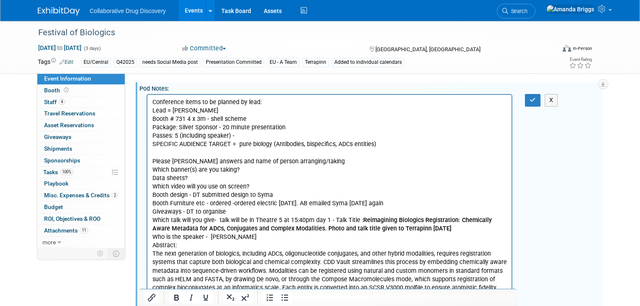
scroll to position [0, 0]
click at [252, 136] on p "Conference items to be planned by lead: Lead = Dimitris Booth # 731 4 x 3m - sh…" at bounding box center [329, 228] width 355 height 261
click at [45, 99] on span "Staff 4" at bounding box center [54, 102] width 21 height 7
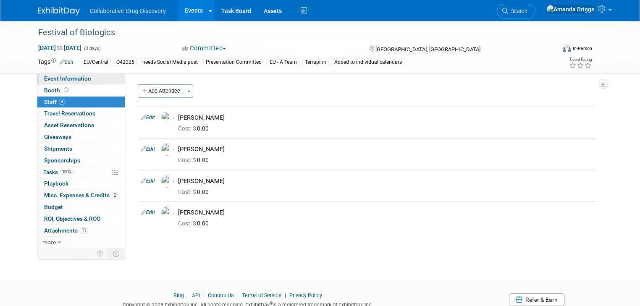
click at [57, 81] on span "Event Information" at bounding box center [67, 78] width 47 height 7
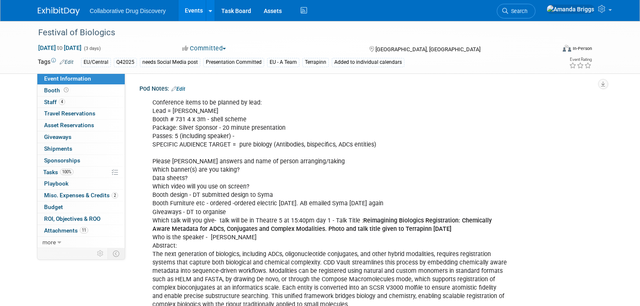
click at [231, 136] on div "Conference items to be planned by lead: Lead = Dimitris Booth # 731 4 x 3m - sh…" at bounding box center [329, 228] width 366 height 269
click at [173, 86] on link "Edit" at bounding box center [178, 89] width 14 height 6
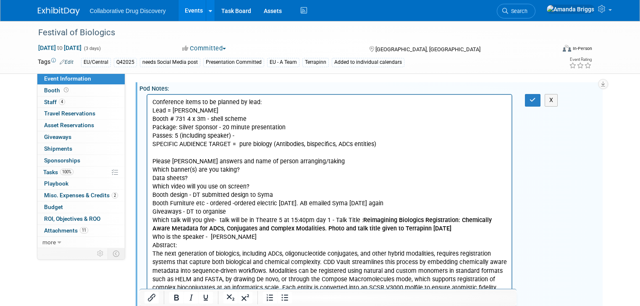
click at [244, 136] on p "Conference items to be planned by lead: Lead = Dimitris Booth # 731 4 x 3m - sh…" at bounding box center [329, 228] width 355 height 261
click at [540, 101] on button "button" at bounding box center [533, 100] width 16 height 12
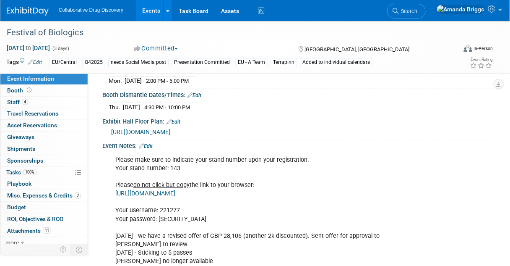
scroll to position [436, 0]
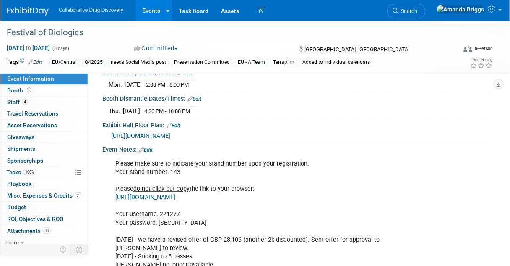
click at [149, 148] on link "Edit" at bounding box center [146, 150] width 14 height 6
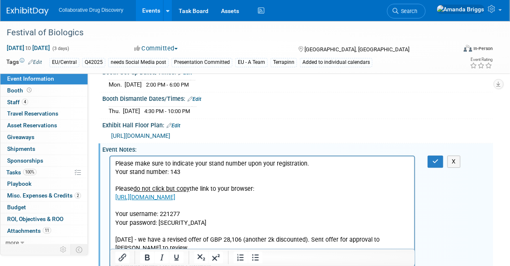
scroll to position [0, 0]
drag, startPoint x: 182, startPoint y: 174, endPoint x: 167, endPoint y: 174, distance: 15.1
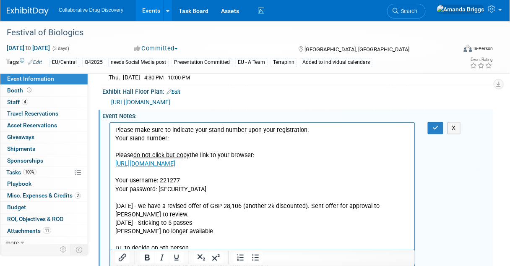
click at [433, 125] on icon "button" at bounding box center [436, 128] width 6 height 6
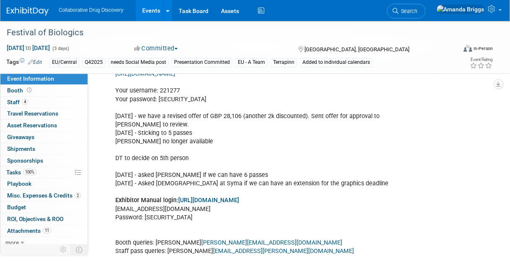
scroll to position [604, 0]
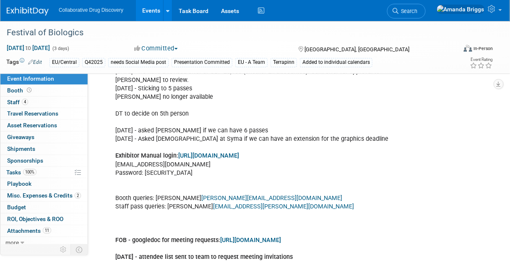
click at [217, 154] on link "https://www.terrapinn.com/em/" at bounding box center [208, 155] width 61 height 7
click at [418, 11] on span "Search" at bounding box center [408, 11] width 19 height 6
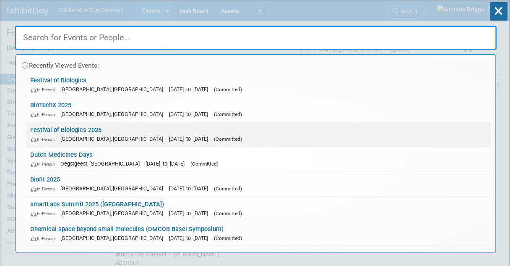
click at [76, 128] on link "Festival of Biologics 2026 In-Person Basel, Switzerland Oct 13, 2026 to Oct 16,…" at bounding box center [258, 134] width 465 height 24
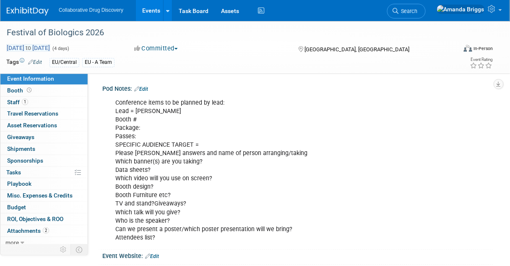
click at [50, 48] on span "[DATE] to [DATE]" at bounding box center [28, 48] width 44 height 8
select select "9"
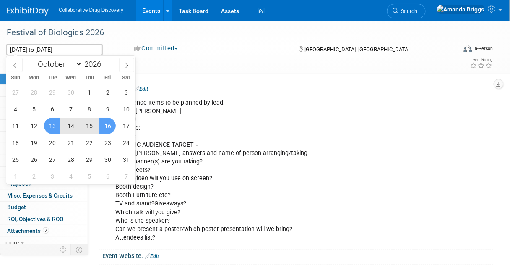
click at [89, 126] on span "15" at bounding box center [89, 126] width 16 height 16
type input "Oct 15, 2026"
click at [55, 129] on span "13" at bounding box center [52, 126] width 16 height 16
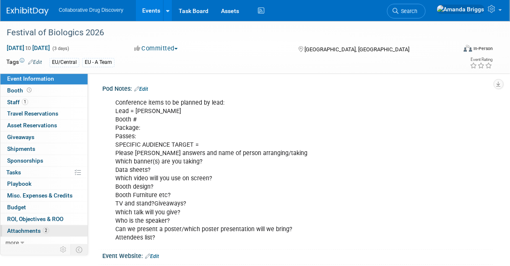
click at [21, 231] on span "Attachments 2" at bounding box center [28, 230] width 42 height 7
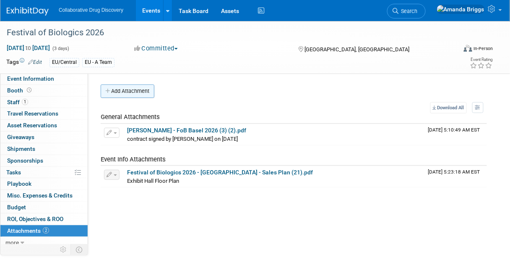
click at [135, 94] on button "Add Attachment" at bounding box center [128, 90] width 54 height 13
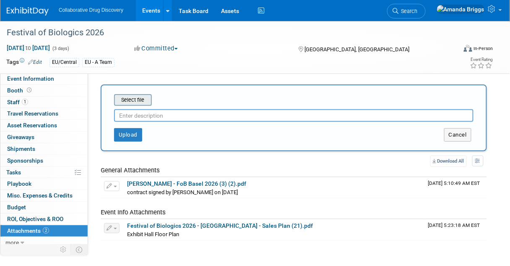
click at [136, 102] on input "file" at bounding box center [101, 100] width 100 height 10
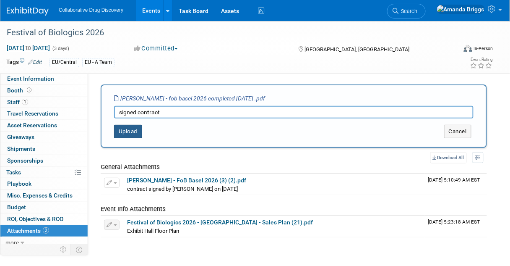
type input "signed contract"
click at [125, 130] on button "Upload" at bounding box center [128, 131] width 28 height 13
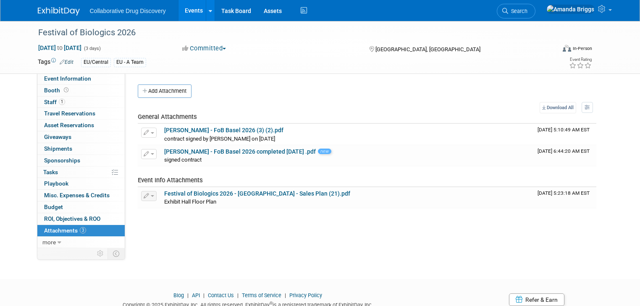
click at [179, 8] on link "Events" at bounding box center [193, 10] width 31 height 21
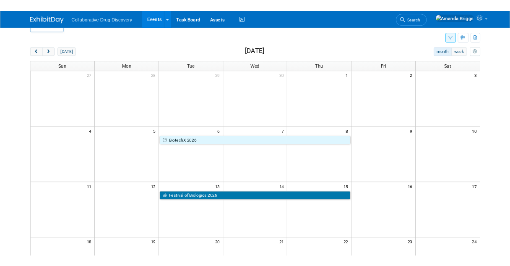
scroll to position [34, 0]
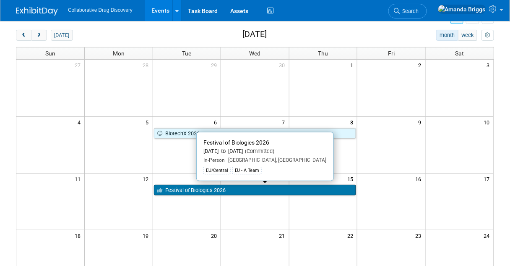
click at [201, 191] on link "Festival of Biologics 2026" at bounding box center [255, 190] width 203 height 11
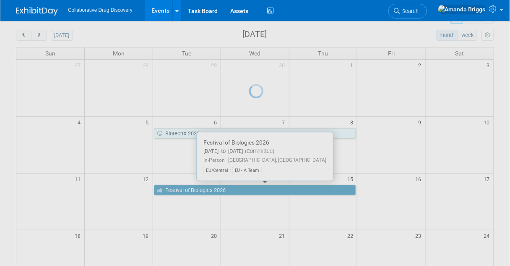
click at [249, 191] on div at bounding box center [255, 133] width 12 height 266
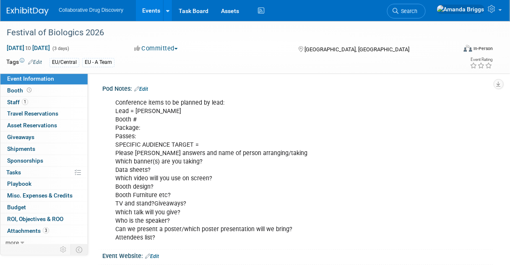
click at [148, 87] on link "Edit" at bounding box center [141, 89] width 14 height 6
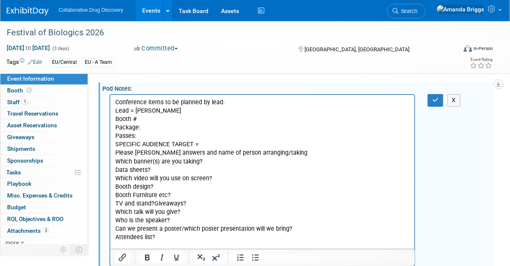
click at [146, 119] on p "Conference items to be planned by lead: Lead = Dimitris Booth # Package: Passes…" at bounding box center [262, 169] width 295 height 143
click at [433, 101] on icon "button" at bounding box center [436, 100] width 6 height 6
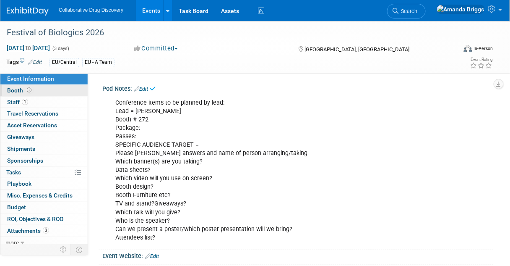
click at [16, 90] on span "Booth" at bounding box center [20, 90] width 26 height 7
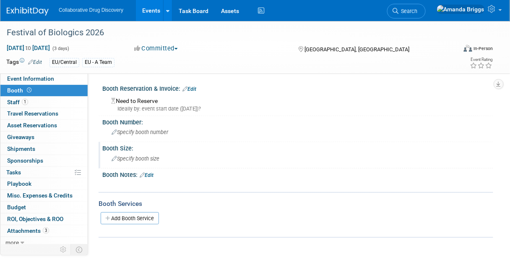
click at [130, 157] on span "Specify booth size" at bounding box center [136, 158] width 48 height 6
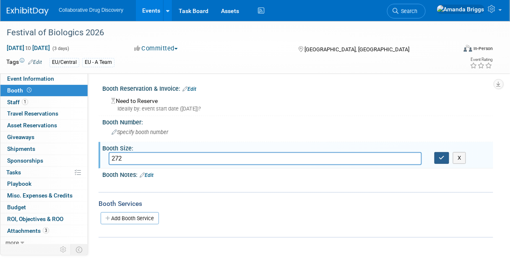
type input "272"
click at [439, 158] on icon "button" at bounding box center [442, 157] width 6 height 5
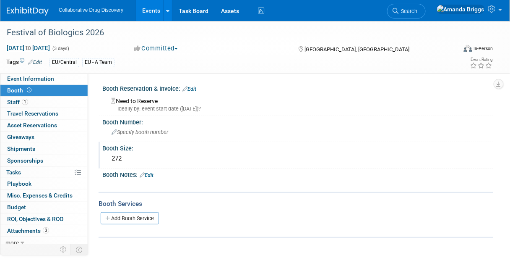
click at [150, 10] on link "Events" at bounding box center [151, 10] width 31 height 21
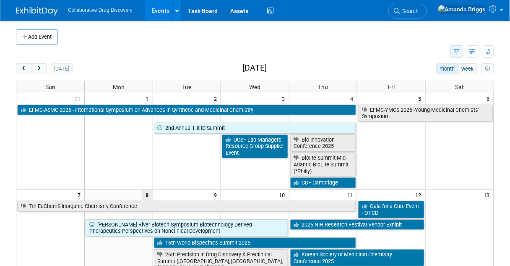
click at [457, 52] on icon "button" at bounding box center [456, 51] width 5 height 5
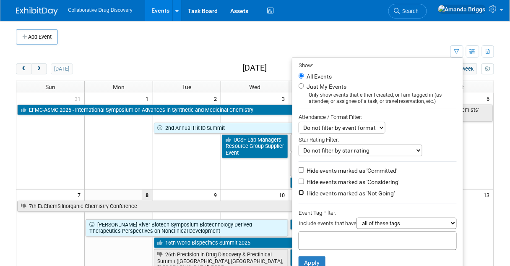
click at [299, 190] on input "Hide events marked as 'Not Going'" at bounding box center [301, 192] width 5 height 5
checkbox input "true"
click at [309, 236] on input "text" at bounding box center [336, 239] width 67 height 8
type input "eu"
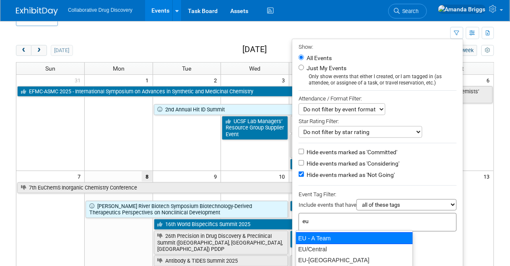
scroll to position [34, 0]
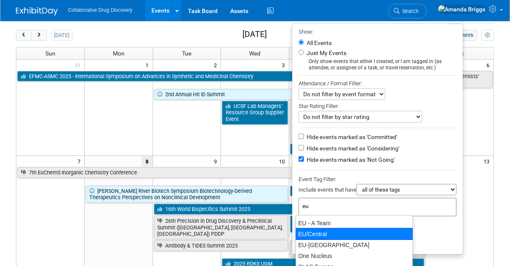
click at [308, 235] on div "EU/Central" at bounding box center [355, 234] width 118 height 12
type input "EU/Central"
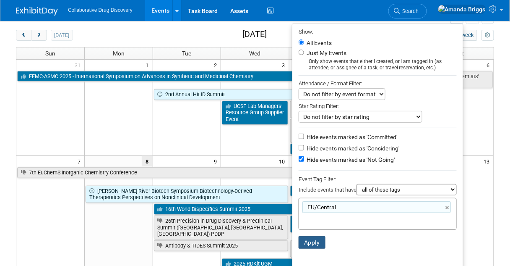
click at [306, 240] on button "Apply" at bounding box center [312, 242] width 27 height 13
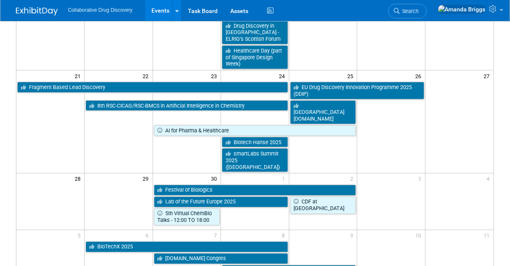
scroll to position [235, 0]
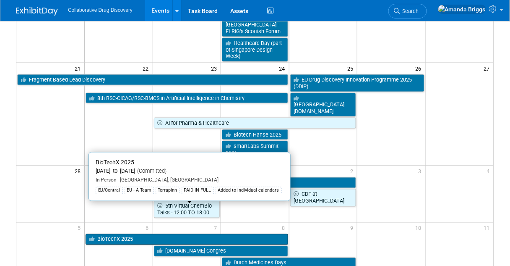
click at [162, 234] on link "BioTechX 2025" at bounding box center [187, 239] width 203 height 11
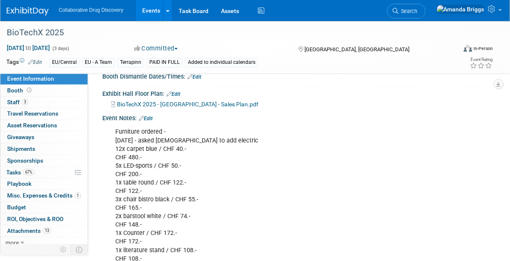
scroll to position [302, 0]
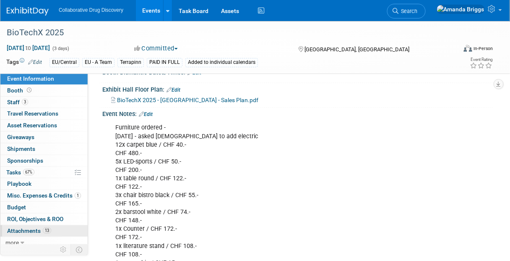
click at [28, 229] on span "Attachments 13" at bounding box center [29, 230] width 44 height 7
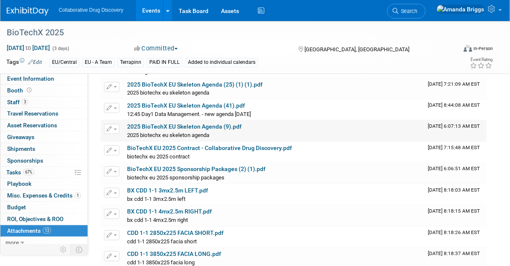
scroll to position [101, 0]
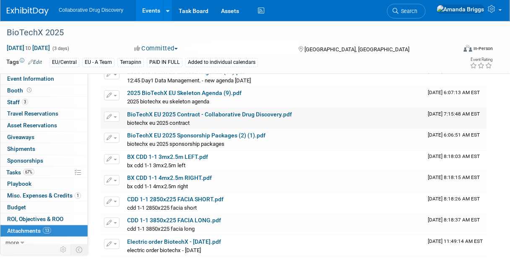
click at [179, 112] on link "BioTechX EU 2025 Contract - Collaborative Drug Discovery.pdf" at bounding box center [209, 114] width 165 height 7
click at [418, 11] on span "Search" at bounding box center [408, 11] width 19 height 6
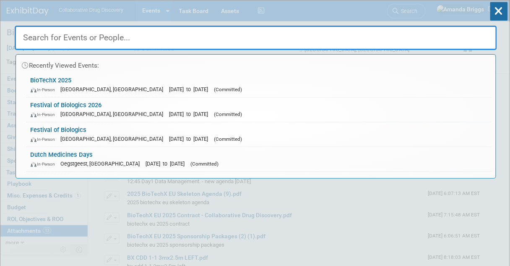
click at [128, 39] on input "text" at bounding box center [256, 38] width 483 height 24
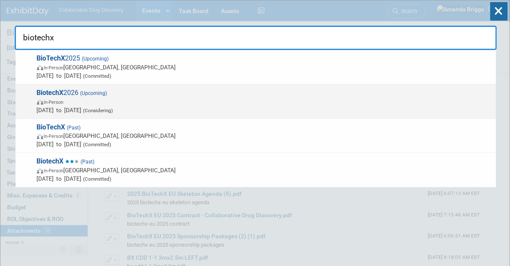
type input "biotechx"
click at [71, 91] on span "BiotechX 2026 (Upcoming) In-Person [DATE] to [DATE] (Considering)" at bounding box center [263, 102] width 458 height 26
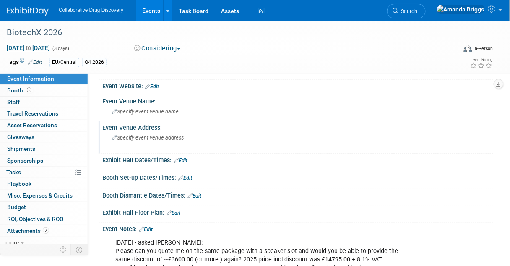
scroll to position [101, 0]
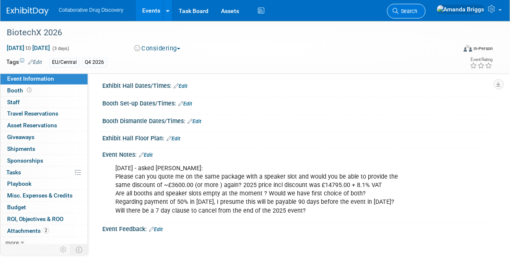
click at [418, 11] on span "Search" at bounding box center [408, 11] width 19 height 6
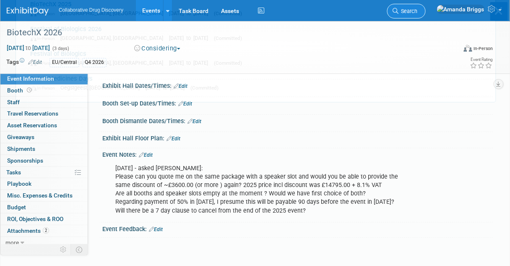
scroll to position [0, 0]
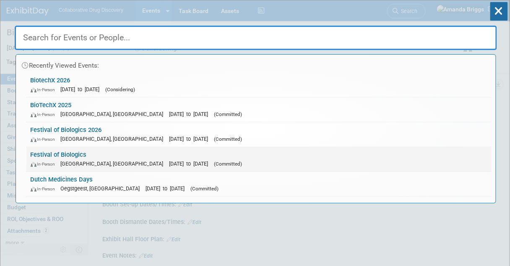
click at [54, 151] on link "Festival of Biologics In-Person Basel, Switzerland Sep 30, 2025 to Oct 2, 2025 …" at bounding box center [258, 159] width 465 height 24
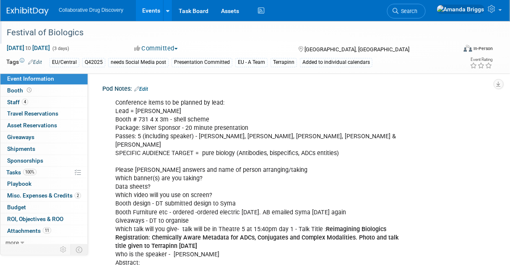
click at [94, 31] on div "Festival of Biologics" at bounding box center [228, 32] width 448 height 15
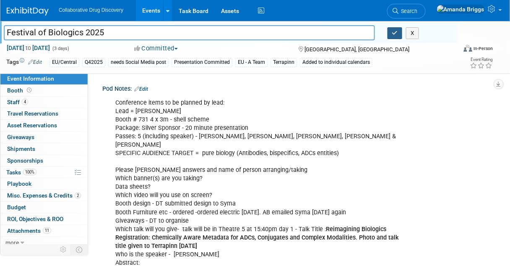
type input "Festival of Biologics 2025"
click at [390, 35] on button "button" at bounding box center [395, 33] width 15 height 12
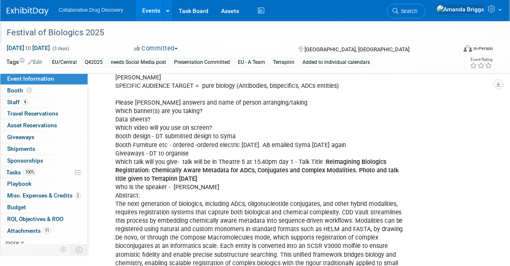
scroll to position [168, 0]
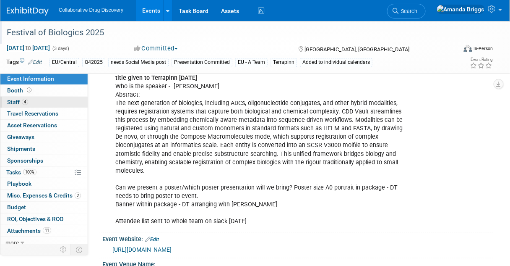
click at [12, 103] on span "Staff 4" at bounding box center [17, 102] width 21 height 7
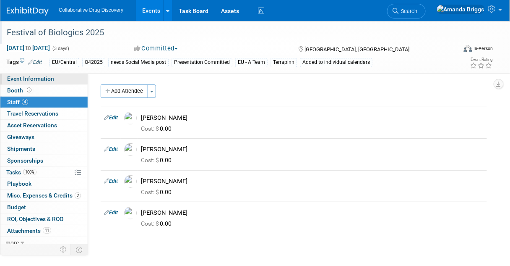
click at [41, 78] on span "Event Information" at bounding box center [30, 78] width 47 height 7
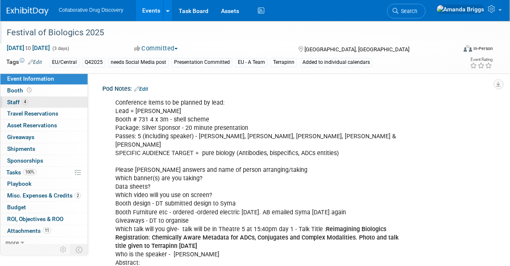
click at [19, 103] on span "Staff 4" at bounding box center [17, 102] width 21 height 7
